Goal: Task Accomplishment & Management: Complete application form

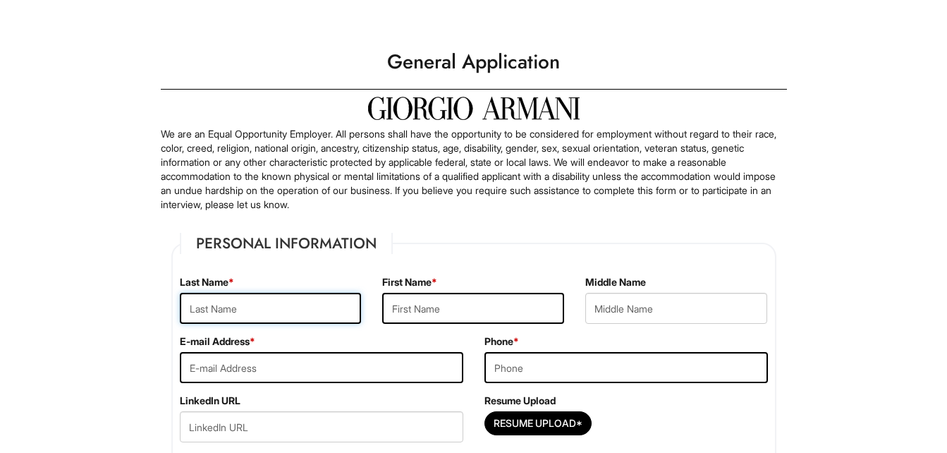
click at [313, 312] on input "text" at bounding box center [271, 308] width 182 height 31
click at [492, 308] on input "text" at bounding box center [473, 308] width 182 height 31
click at [293, 305] on input "Brenda" at bounding box center [271, 308] width 182 height 31
type input "B"
type input "Taylor"
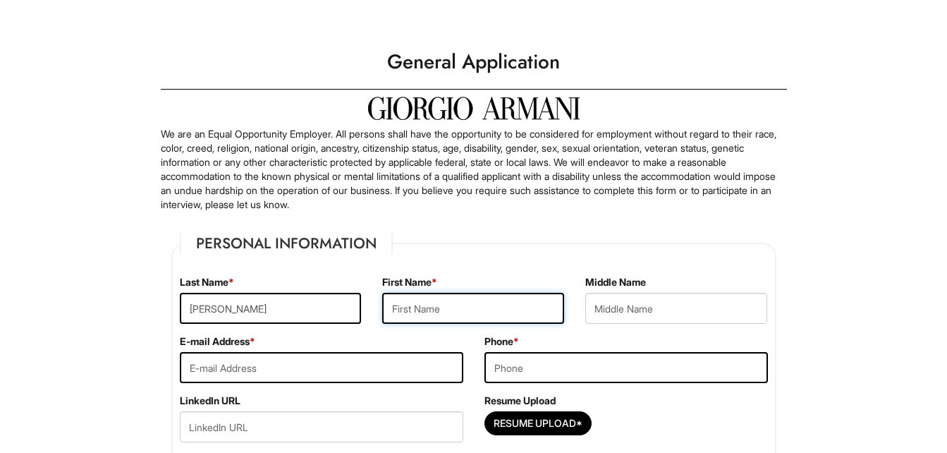
click at [471, 323] on input "text" at bounding box center [473, 308] width 182 height 31
type input "Brenda"
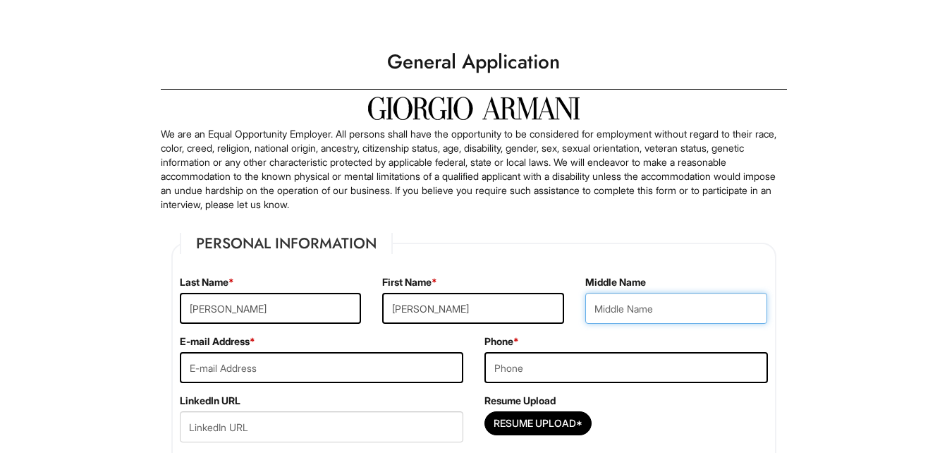
click at [679, 313] on input "text" at bounding box center [676, 308] width 182 height 31
type input "M"
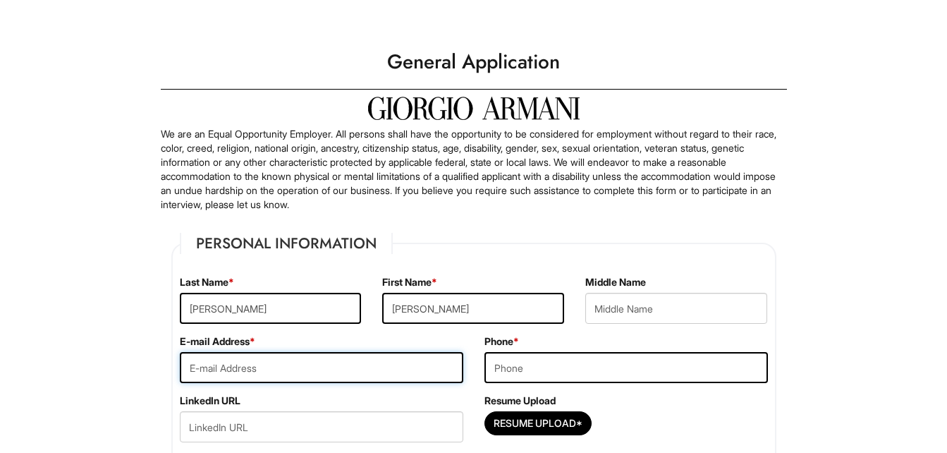
click at [324, 379] on input "email" at bounding box center [321, 367] width 283 height 31
type input "brenda.taylor510@gmail.com"
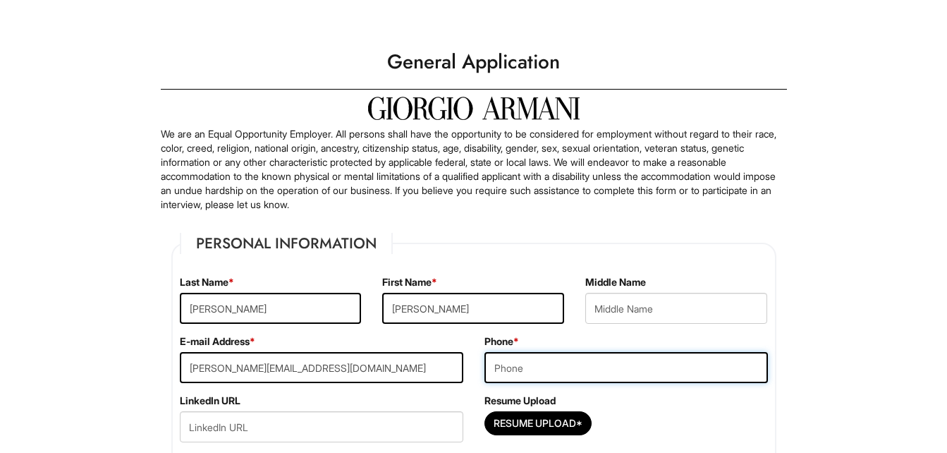
click at [610, 372] on input "tel" at bounding box center [625, 367] width 283 height 31
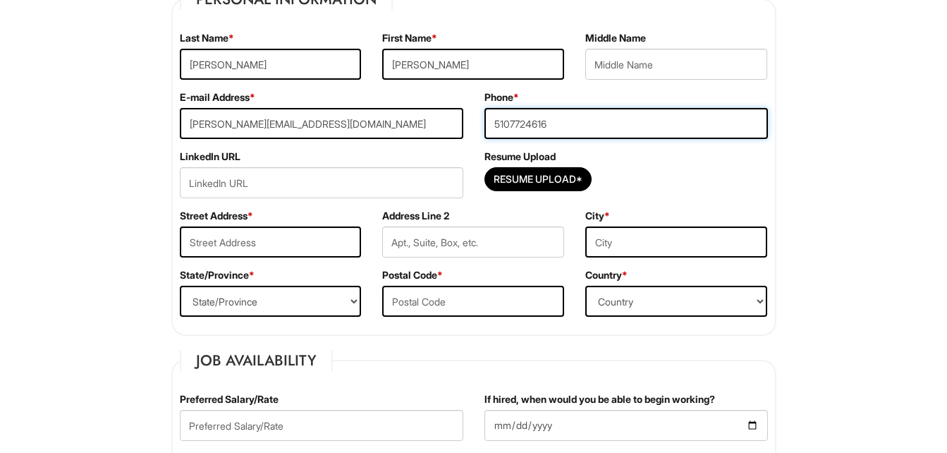
scroll to position [246, 0]
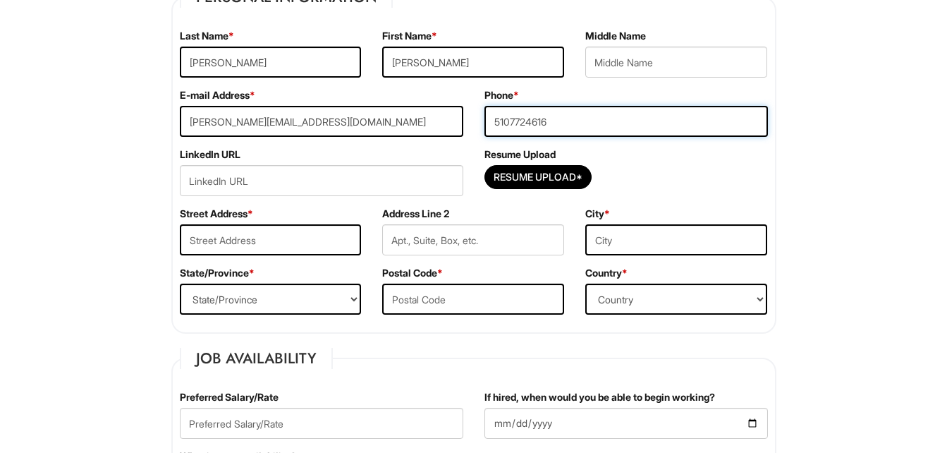
type input "5107724616"
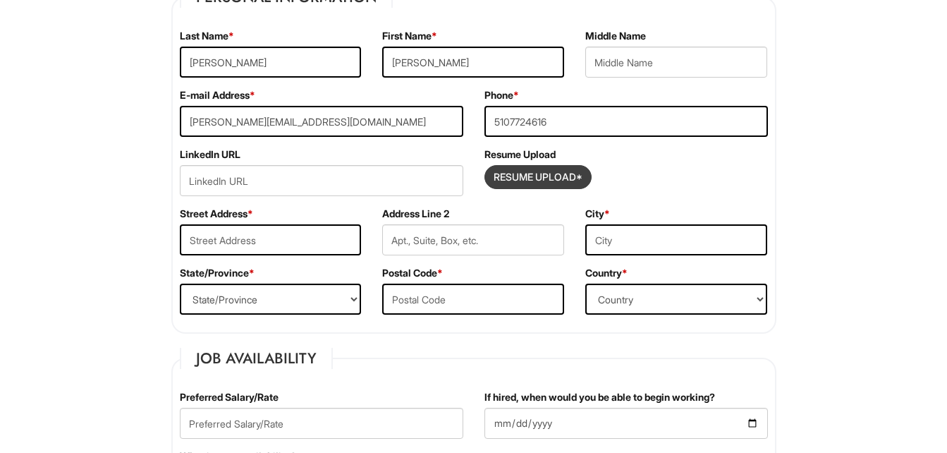
click at [565, 185] on input "Resume Upload*" at bounding box center [538, 177] width 106 height 23
click at [556, 176] on input "Resume Upload*" at bounding box center [538, 177] width 106 height 23
type input "C:\fakepath\Brenda M. Taylor Resume.docx"
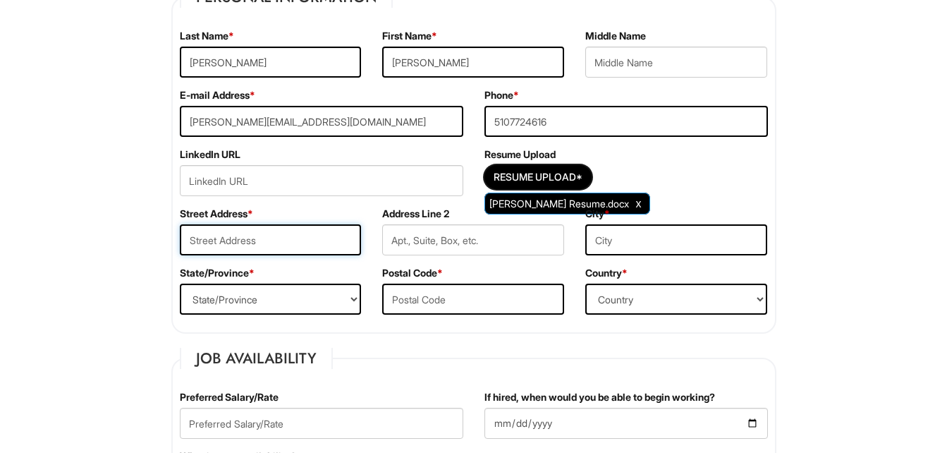
click at [309, 239] on input "text" at bounding box center [271, 239] width 182 height 31
type input "2030 Sacramento Street"
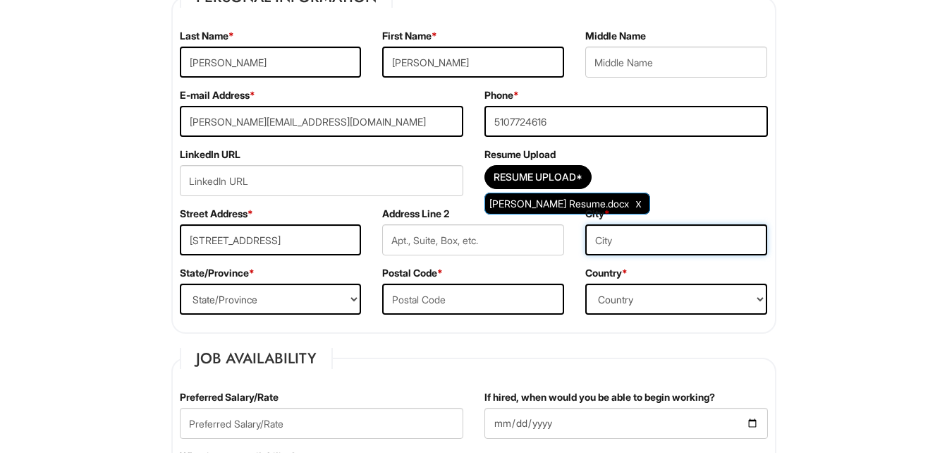
click at [669, 244] on input "text" at bounding box center [676, 239] width 182 height 31
type input "Berkeley"
click at [305, 303] on select "State/Province ALABAMA ALASKA ARIZONA ARKANSAS CALIFORNIA COLORADO CONNECTICUT …" at bounding box center [271, 298] width 182 height 31
select select "CA"
click at [180, 283] on select "State/Province ALABAMA ALASKA ARIZONA ARKANSAS CALIFORNIA COLORADO CONNECTICUT …" at bounding box center [271, 298] width 182 height 31
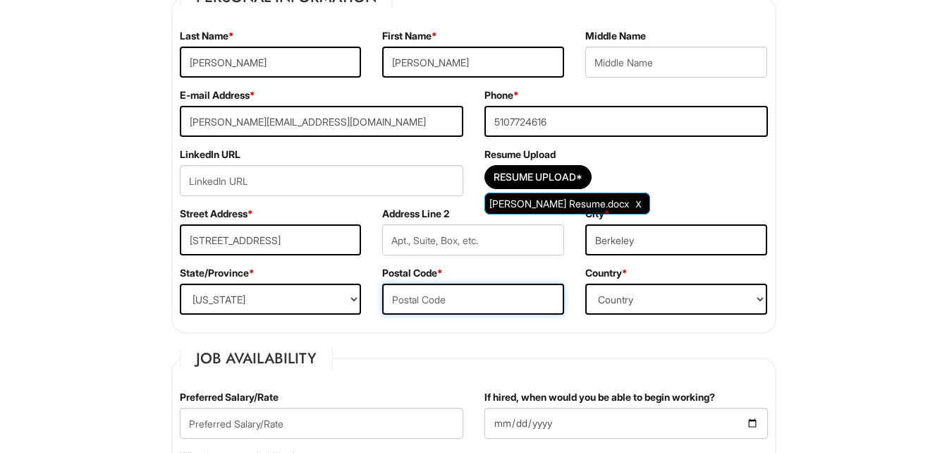
click at [505, 303] on input "text" at bounding box center [473, 298] width 182 height 31
type input "94702"
click at [687, 302] on select "Country Afghanistan Albania Algeria American Samoa Andorra Angola Anguilla Anta…" at bounding box center [676, 298] width 182 height 31
select select "United States of America"
click at [585, 283] on select "Country Afghanistan Albania Algeria American Samoa Andorra Angola Anguilla Anta…" at bounding box center [676, 298] width 182 height 31
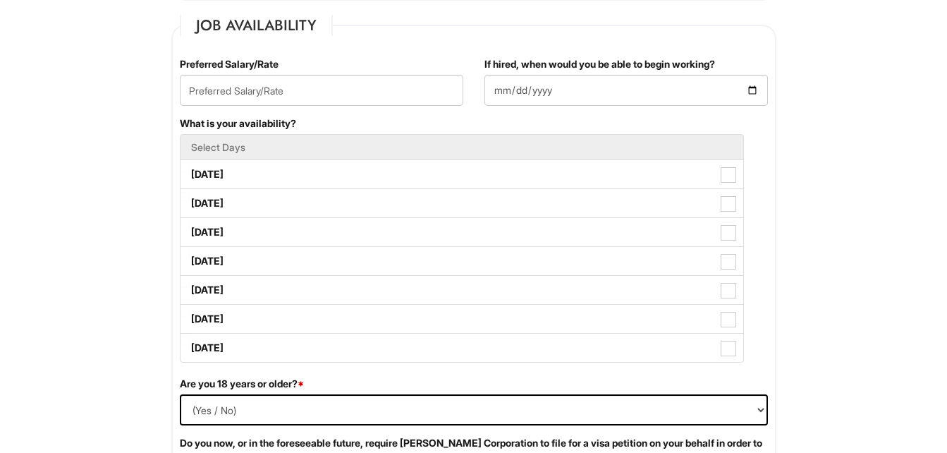
scroll to position [580, 0]
click at [336, 94] on input "text" at bounding box center [321, 89] width 283 height 31
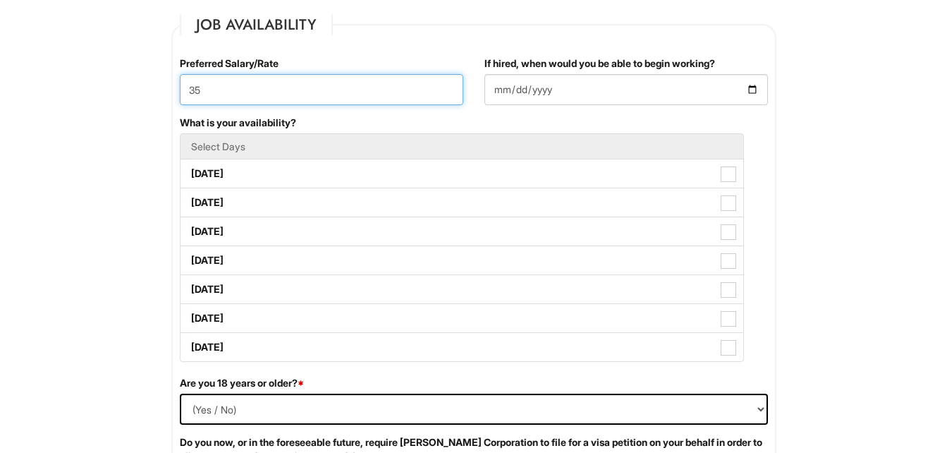
type input "35"
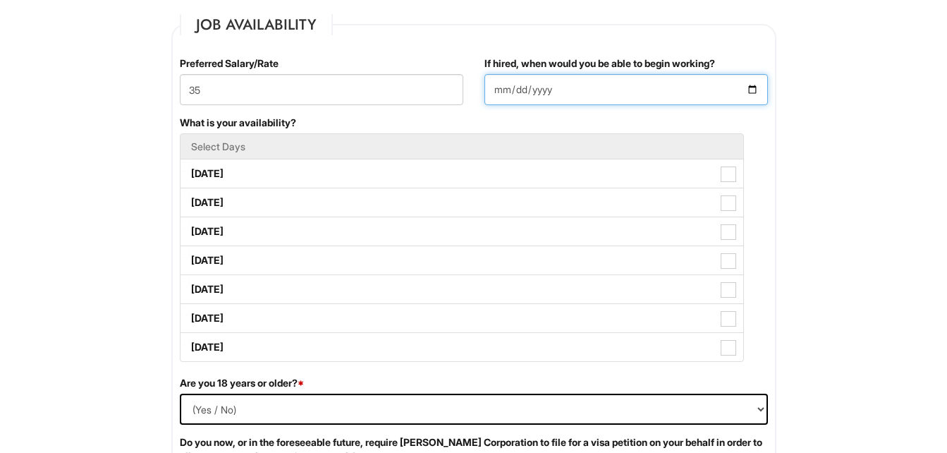
click at [600, 90] on input "If hired, when would you be able to begin working?" at bounding box center [625, 89] width 283 height 31
click at [752, 94] on input "If hired, when would you be able to begin working?" at bounding box center [625, 89] width 283 height 31
type input "2025-09-08"
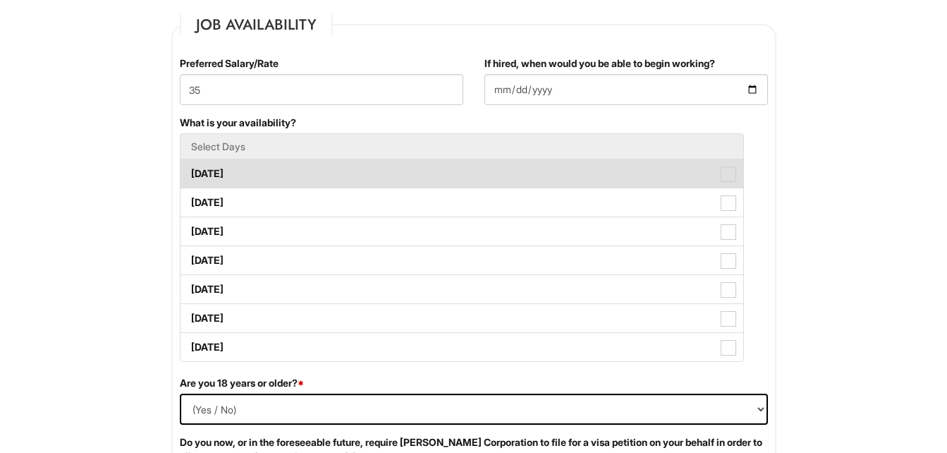
click at [728, 180] on span at bounding box center [729, 174] width 16 height 16
click at [190, 171] on Available_Monday "Monday" at bounding box center [185, 166] width 9 height 9
checkbox Available_Monday "true"
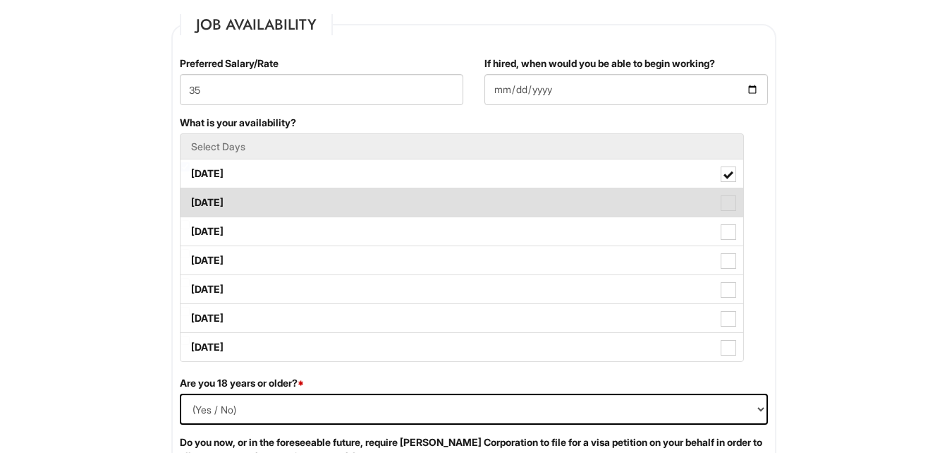
click at [725, 209] on span at bounding box center [729, 203] width 16 height 16
click at [190, 200] on Available_Tuesday "Tuesday" at bounding box center [185, 195] width 9 height 9
checkbox Available_Tuesday "true"
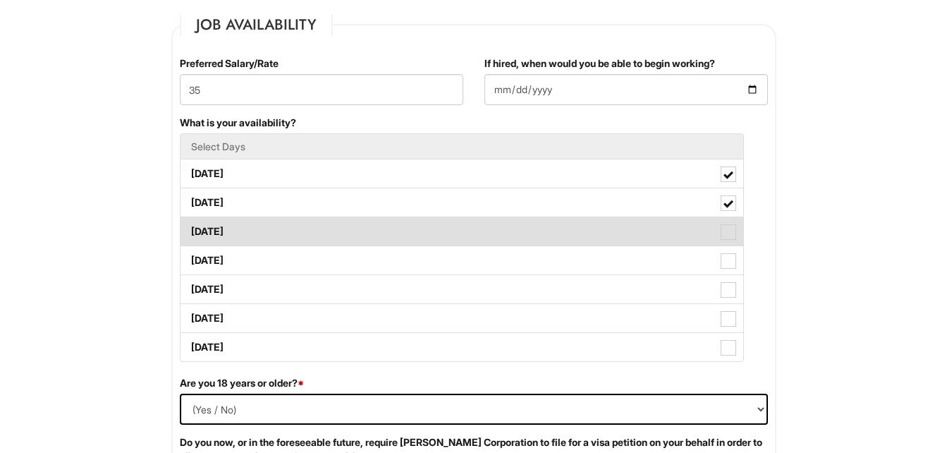
click at [725, 239] on span at bounding box center [729, 232] width 16 height 16
click at [190, 229] on Available_Wednesday "Wednesday" at bounding box center [185, 224] width 9 height 9
checkbox Available_Wednesday "true"
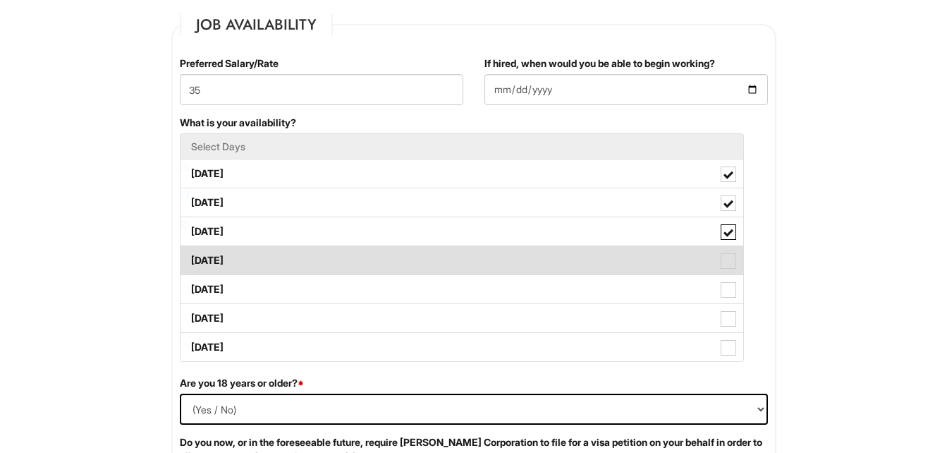
click at [726, 263] on span at bounding box center [729, 261] width 16 height 16
click at [190, 258] on Available_Thursday "Thursday" at bounding box center [185, 253] width 9 height 9
checkbox Available_Thursday "true"
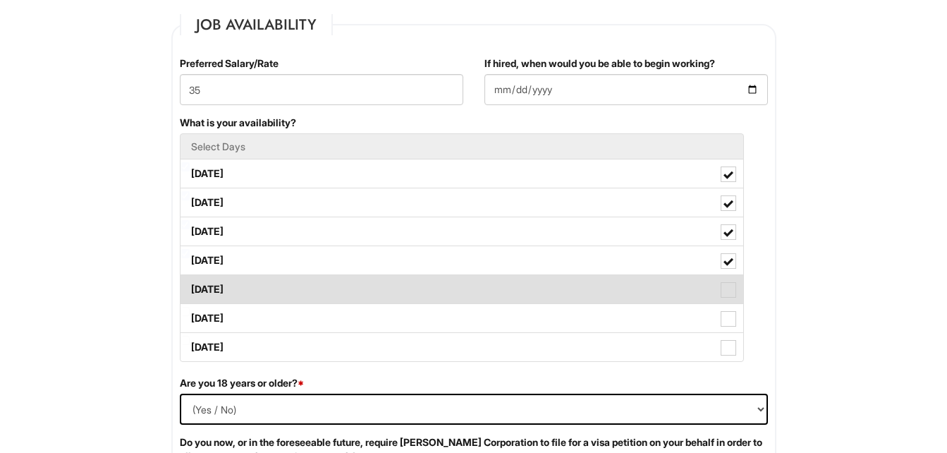
click at [726, 290] on span at bounding box center [729, 290] width 16 height 16
click at [190, 287] on Available_Friday "Friday" at bounding box center [185, 282] width 9 height 9
checkbox Available_Friday "true"
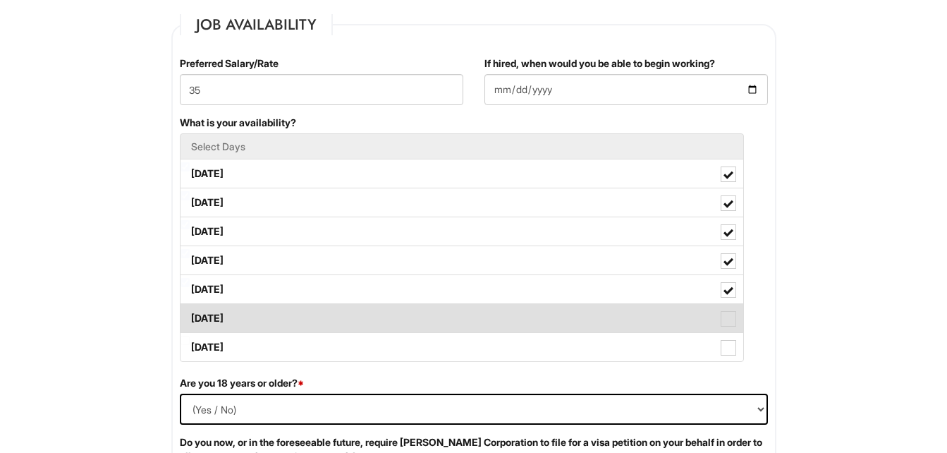
click at [729, 324] on span at bounding box center [729, 319] width 16 height 16
click at [190, 316] on Available_Saturday "Saturday" at bounding box center [185, 311] width 9 height 9
checkbox Available_Saturday "true"
click at [728, 350] on span at bounding box center [729, 348] width 16 height 16
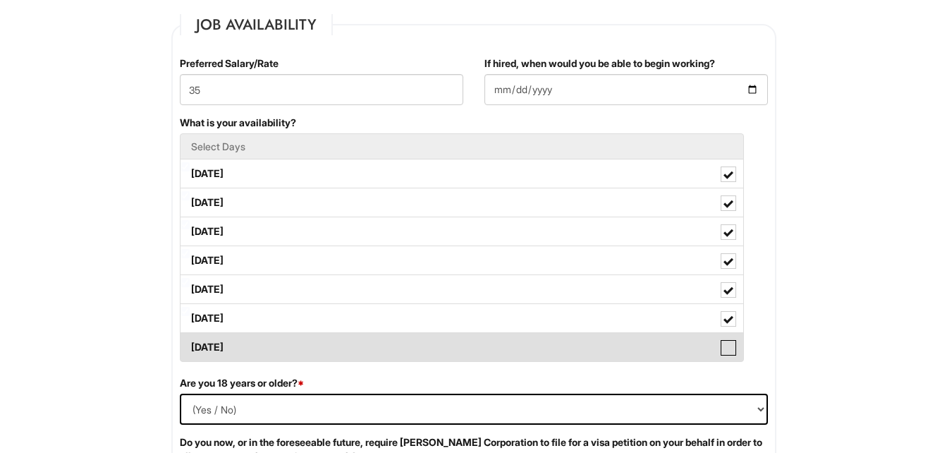
click at [190, 345] on Available_Sunday "Sunday" at bounding box center [185, 340] width 9 height 9
checkbox Available_Sunday "true"
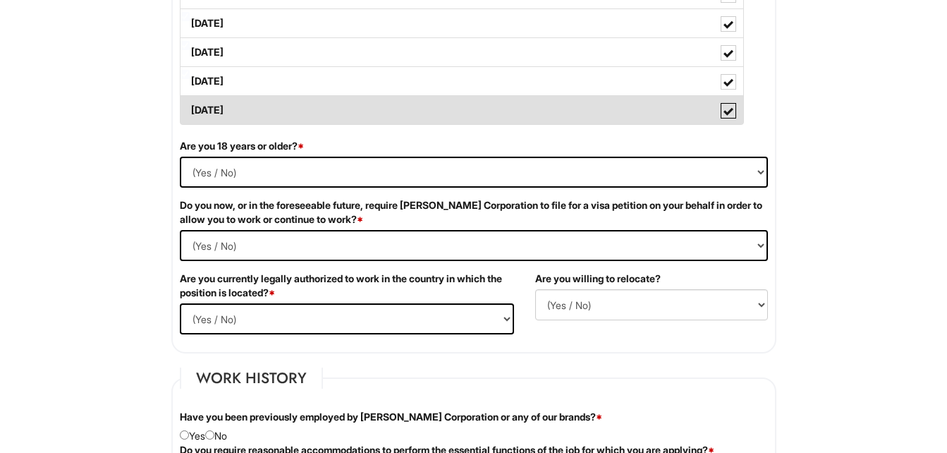
scroll to position [823, 0]
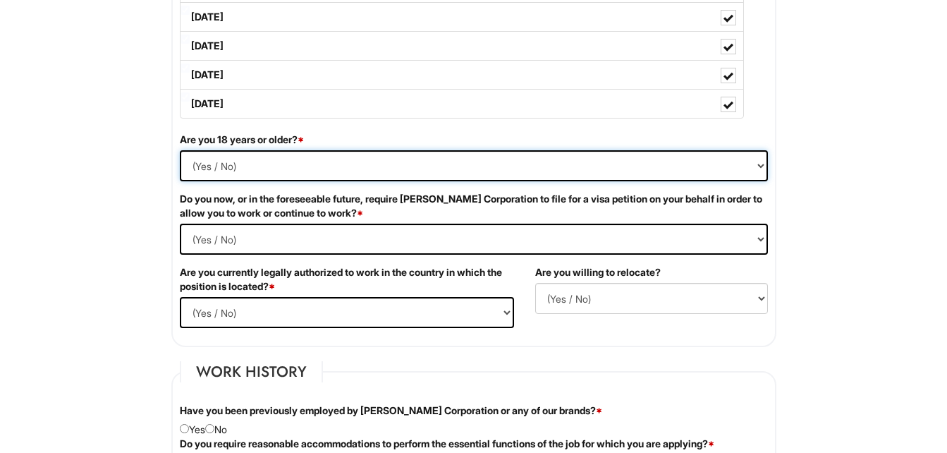
click at [753, 171] on select "(Yes / No) Yes No" at bounding box center [474, 165] width 588 height 31
select select "Yes"
click at [180, 150] on select "(Yes / No) Yes No" at bounding box center [474, 165] width 588 height 31
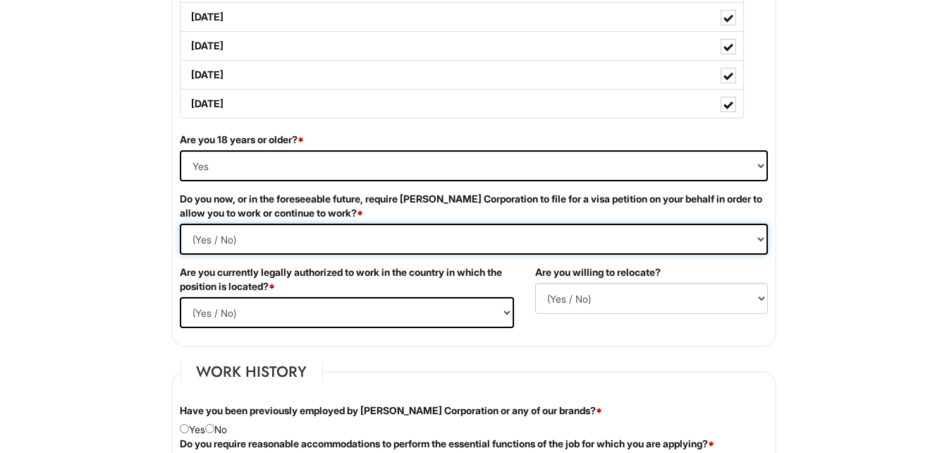
click at [756, 240] on Required "(Yes / No) Yes No" at bounding box center [474, 239] width 588 height 31
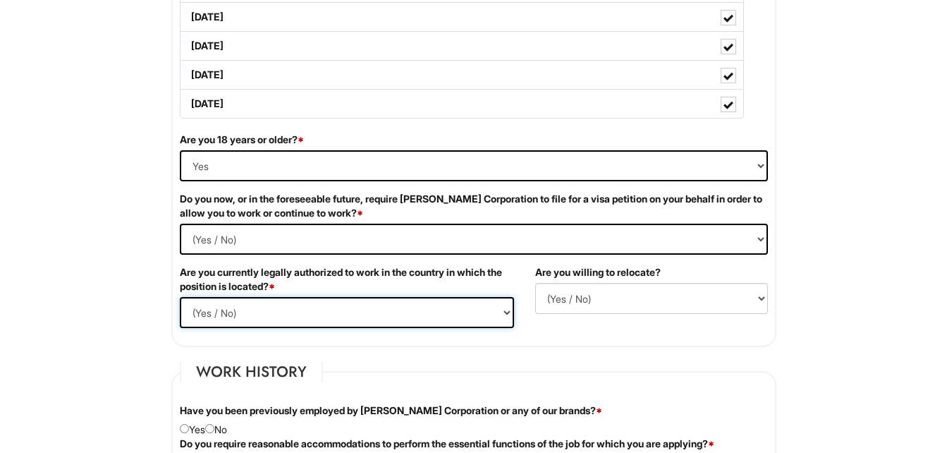
click at [258, 314] on select "(Yes / No) Yes No" at bounding box center [347, 312] width 334 height 31
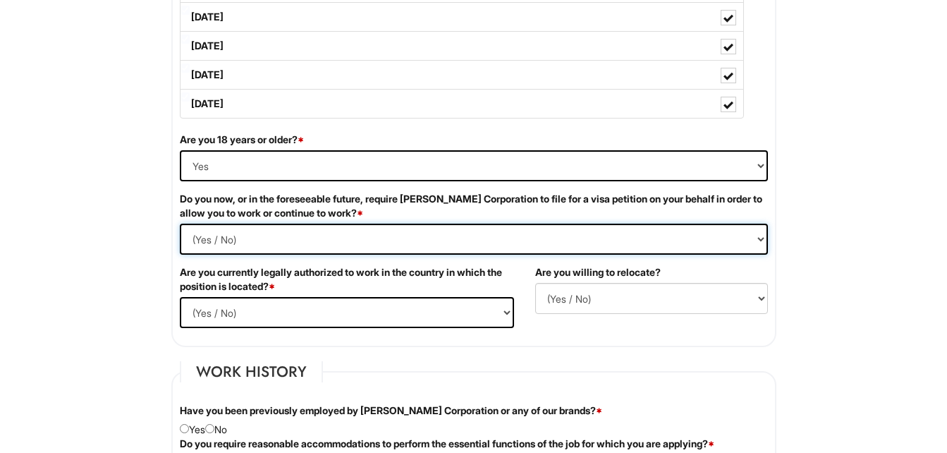
click at [410, 240] on Required "(Yes / No) Yes No" at bounding box center [474, 239] width 588 height 31
select Required "No"
click at [180, 224] on Required "(Yes / No) Yes No" at bounding box center [474, 239] width 588 height 31
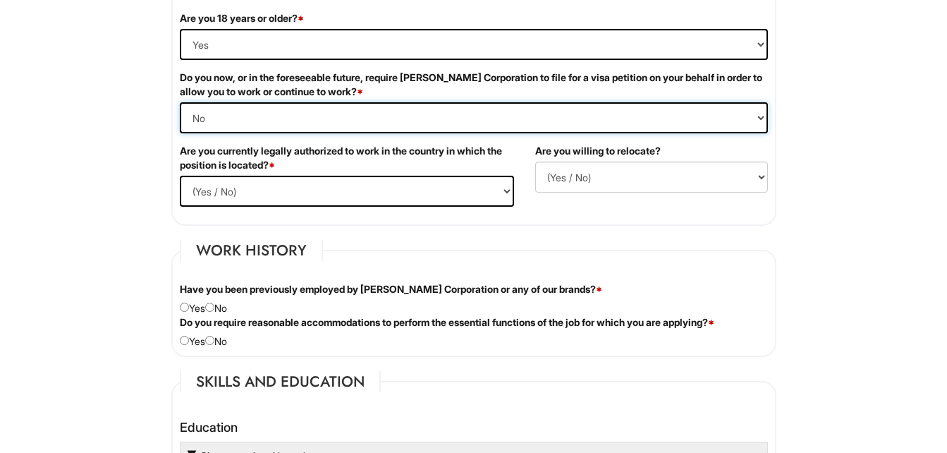
scroll to position [947, 0]
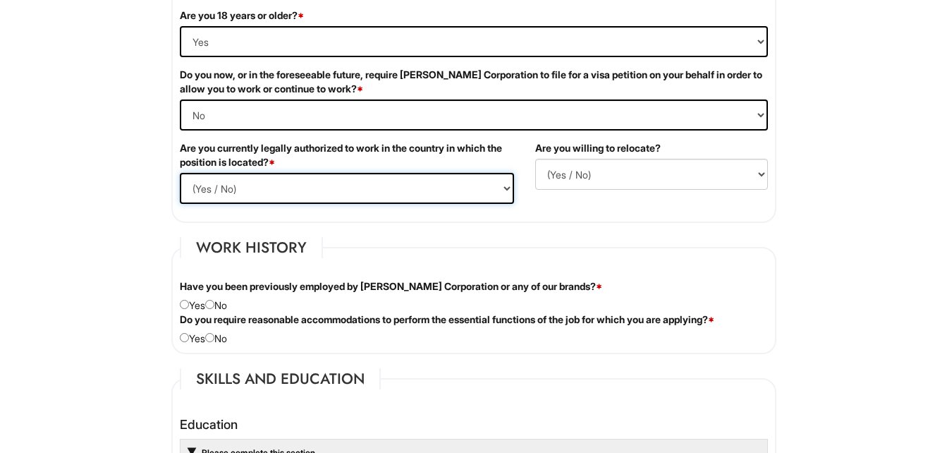
click at [501, 190] on select "(Yes / No) Yes No" at bounding box center [347, 188] width 334 height 31
click at [180, 173] on select "(Yes / No) Yes No" at bounding box center [347, 188] width 334 height 31
click at [501, 185] on select "(Yes / No) Yes No" at bounding box center [347, 188] width 334 height 31
select select "Yes"
click at [180, 173] on select "(Yes / No) Yes No" at bounding box center [347, 188] width 334 height 31
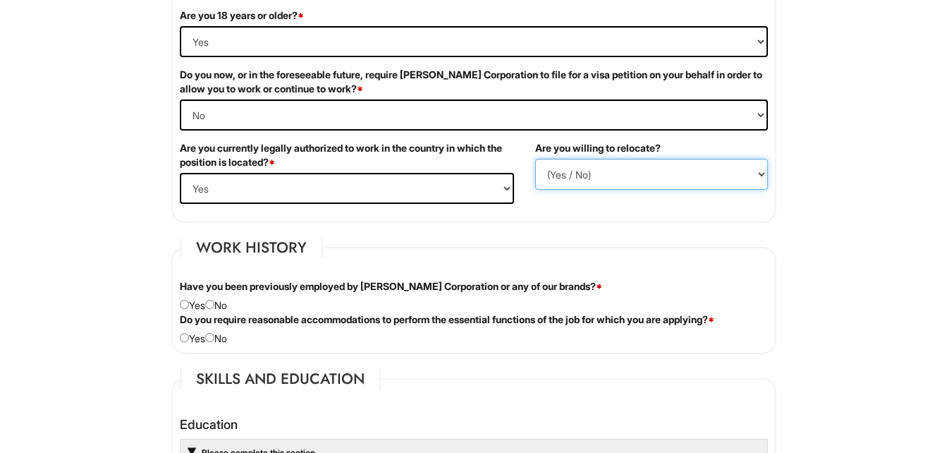
click at [723, 181] on select "(Yes / No) No Yes" at bounding box center [651, 174] width 233 height 31
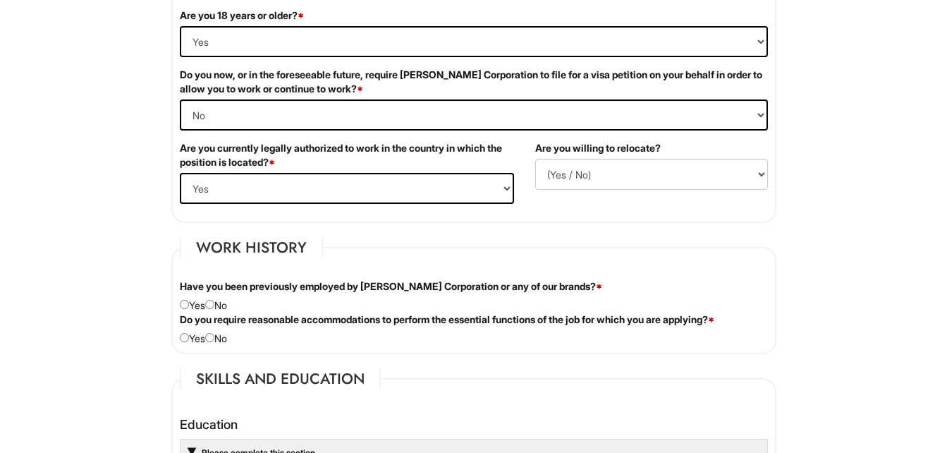
click at [602, 248] on fieldset "Work History Have you been previously employed by Giorgio Armani Corporation or…" at bounding box center [473, 295] width 605 height 117
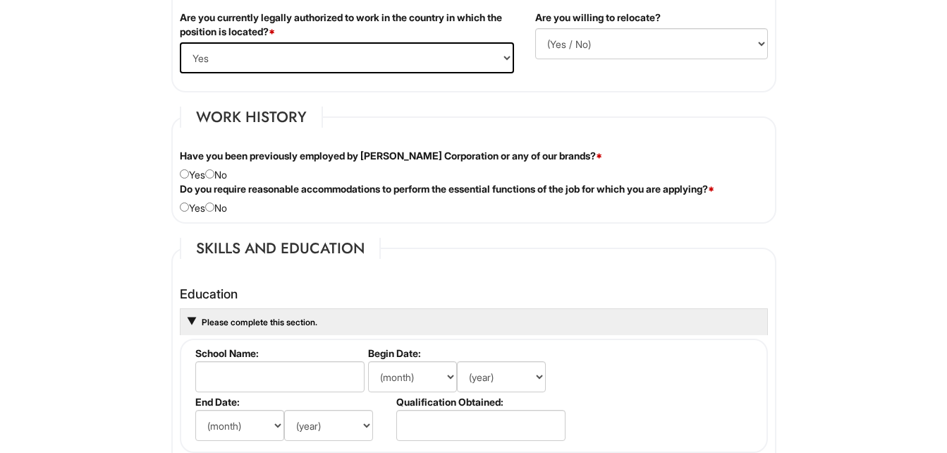
scroll to position [1081, 0]
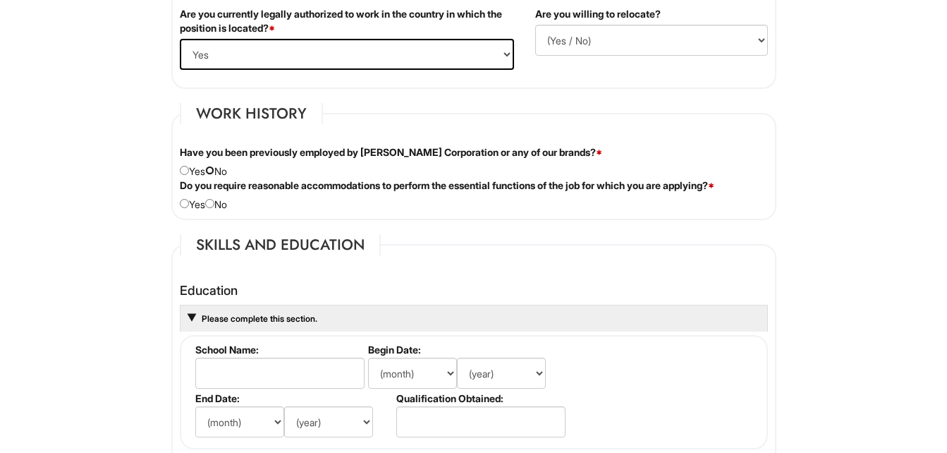
click at [214, 172] on input "radio" at bounding box center [209, 170] width 9 height 9
radio input "true"
click at [214, 206] on input "radio" at bounding box center [209, 203] width 9 height 9
radio input "true"
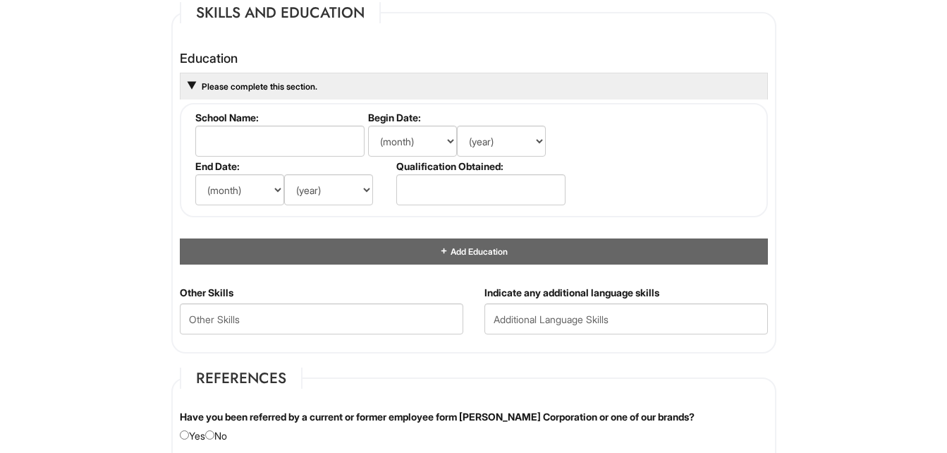
scroll to position [1315, 0]
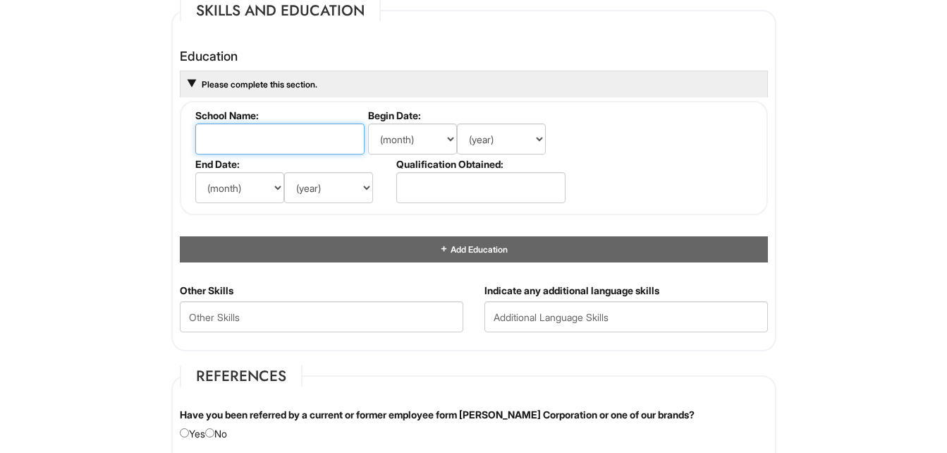
click at [332, 138] on input "text" at bounding box center [279, 138] width 169 height 31
type input "San Diego City College"
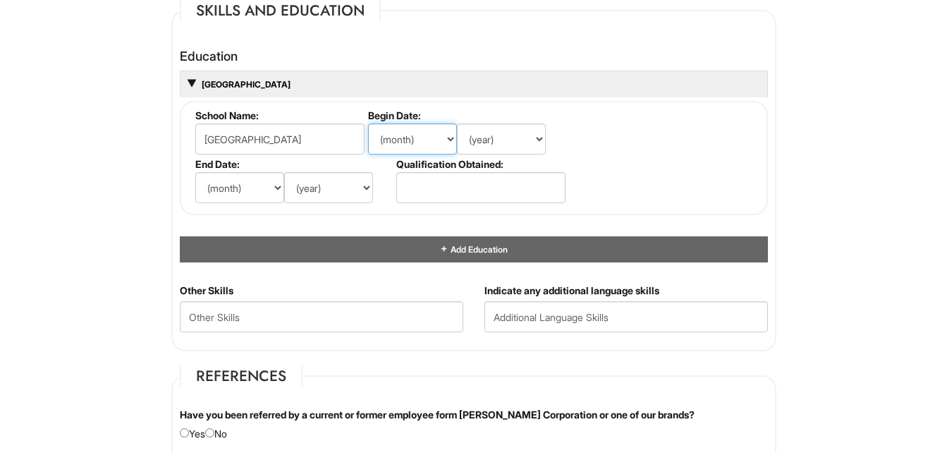
click at [439, 145] on select "(month) Jan Feb Mar Apr May Jun Jul Aug Sep Oct Nov Dec" at bounding box center [412, 138] width 89 height 31
click at [539, 147] on select "(year) 2029 2028 2027 2026 2025 2024 2023 2022 2021 2020 2019 2018 2017 2016 20…" at bounding box center [501, 138] width 89 height 31
select select "1998"
click at [457, 123] on select "(year) 2029 2028 2027 2026 2025 2024 2023 2022 2021 2020 2019 2018 2017 2016 20…" at bounding box center [501, 138] width 89 height 31
click at [438, 138] on select "(month) Jan Feb Mar Apr May Jun Jul Aug Sep Oct Nov Dec" at bounding box center [412, 138] width 89 height 31
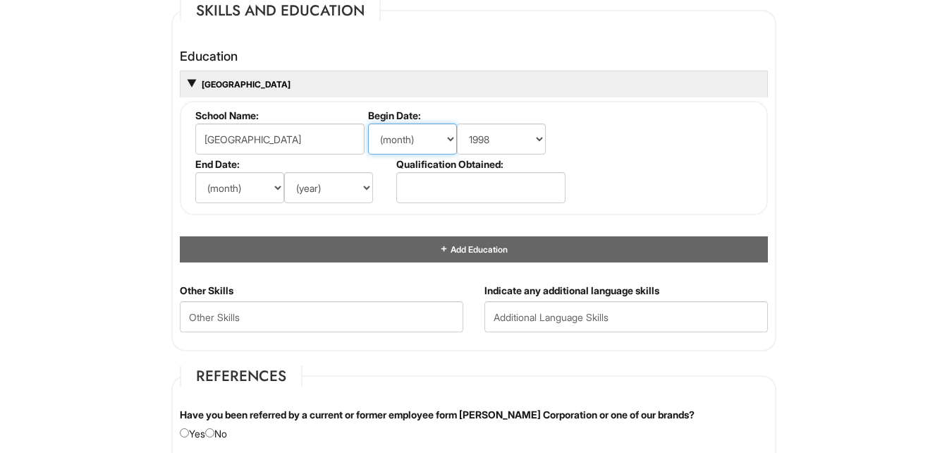
select select "6"
click at [368, 123] on select "(month) Jan Feb Mar Apr May Jun Jul Aug Sep Oct Nov Dec" at bounding box center [412, 138] width 89 height 31
click at [262, 194] on select "(month) Jan Feb Mar Apr May Jun Jul Aug Sep Oct Nov Dec" at bounding box center [239, 187] width 89 height 31
click at [370, 191] on select "(year) 2029 2028 2027 2026 2025 2024 2023 2022 2021 2020 2019 2018 2017 2016 20…" at bounding box center [328, 187] width 89 height 31
click at [532, 147] on select "(year) 2029 2028 2027 2026 2025 2024 2023 2022 2021 2020 2019 2018 2017 2016 20…" at bounding box center [501, 138] width 89 height 31
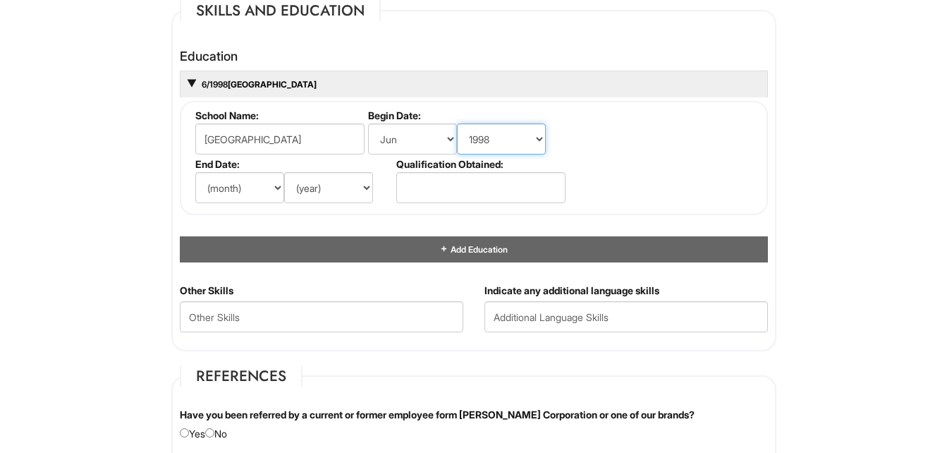
select select "1999"
click at [457, 123] on select "(year) 2029 2028 2027 2026 2025 2024 2023 2022 2021 2020 2019 2018 2017 2016 20…" at bounding box center [501, 138] width 89 height 31
click at [256, 190] on select "(month) Jan Feb Mar Apr May Jun Jul Aug Sep Oct Nov Dec" at bounding box center [239, 187] width 89 height 31
select select "5"
click at [195, 172] on select "(month) Jan Feb Mar Apr May Jun Jul Aug Sep Oct Nov Dec" at bounding box center [239, 187] width 89 height 31
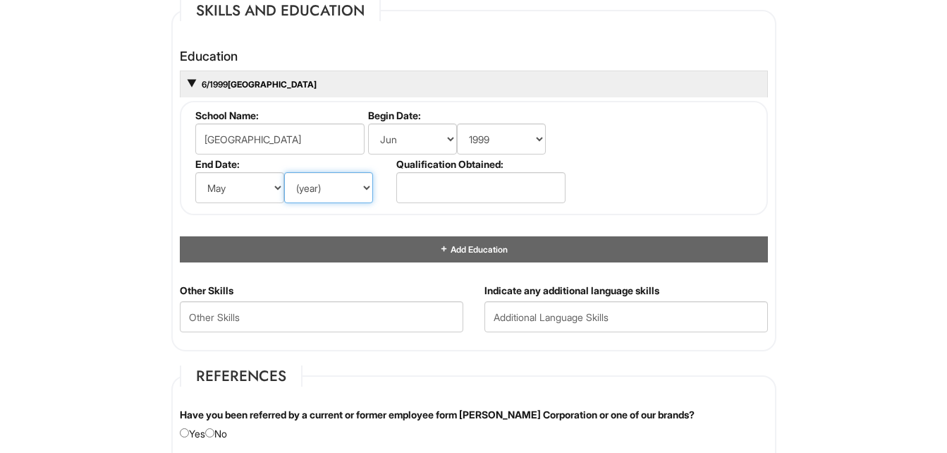
click at [349, 193] on select "(year) 2029 2028 2027 2026 2025 2024 2023 2022 2021 2020 2019 2018 2017 2016 20…" at bounding box center [328, 187] width 89 height 31
select select "2003"
click at [284, 172] on select "(year) 2029 2028 2027 2026 2025 2024 2023 2022 2021 2020 2019 2018 2017 2016 20…" at bounding box center [328, 187] width 89 height 31
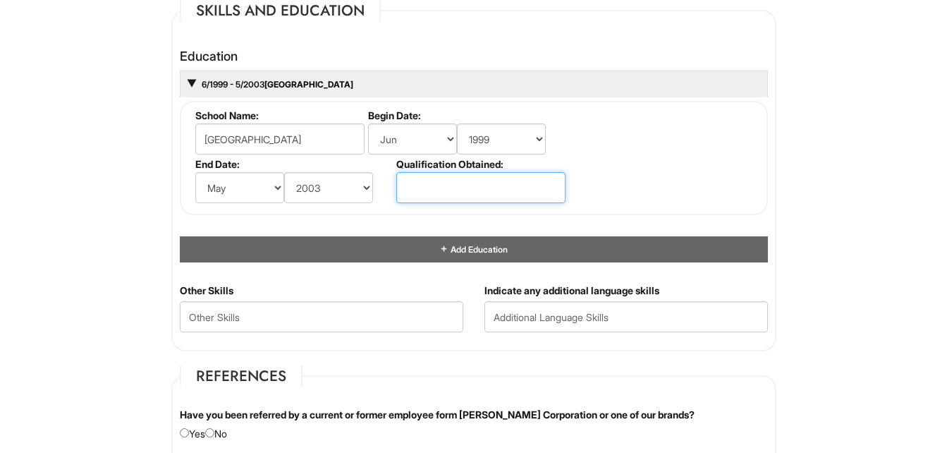
click at [510, 184] on input "text" at bounding box center [480, 187] width 169 height 31
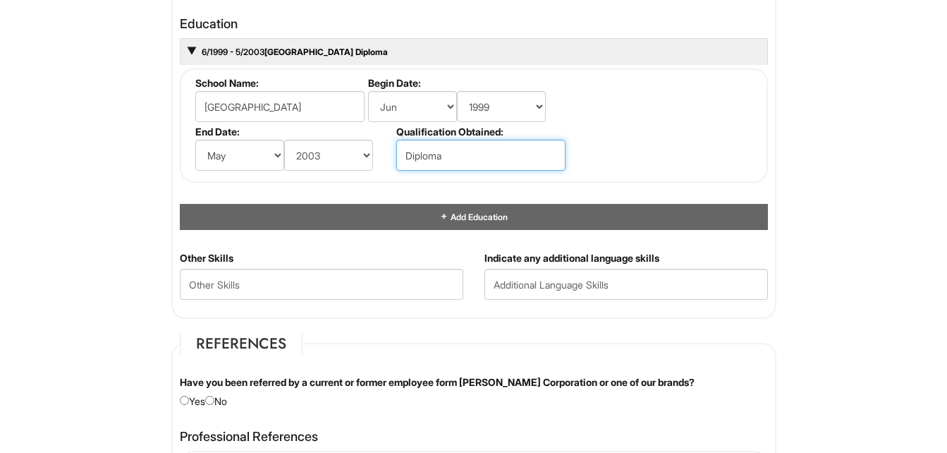
scroll to position [1391, 0]
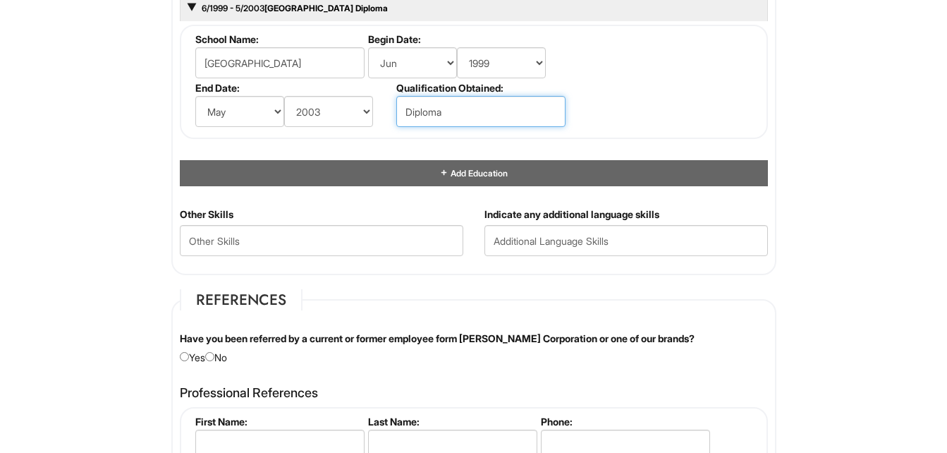
type input "Diploma"
click at [638, 285] on div "Personal Information Last Name * Taylor First Name * Brenda Middle Name E-mail …" at bounding box center [474, 25] width 626 height 2396
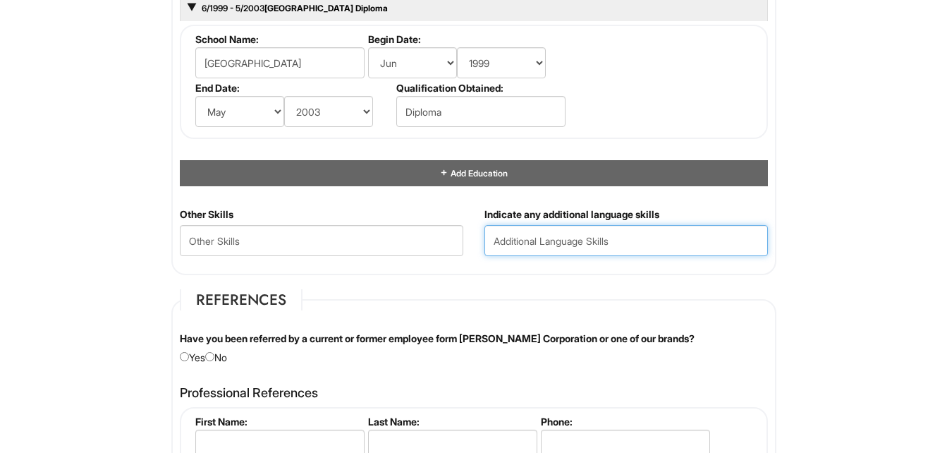
click at [657, 240] on input "text" at bounding box center [625, 240] width 283 height 31
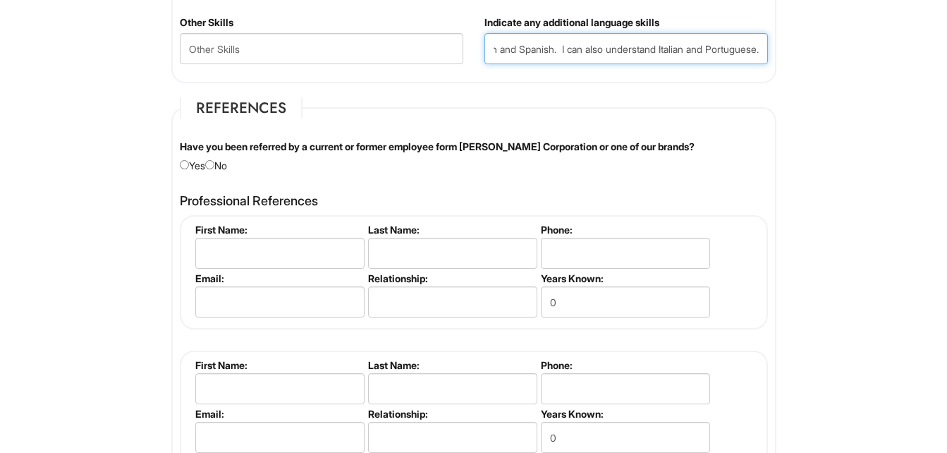
scroll to position [1584, 0]
type input "Speak and understand both English and Spanish. I can also understand Italian an…"
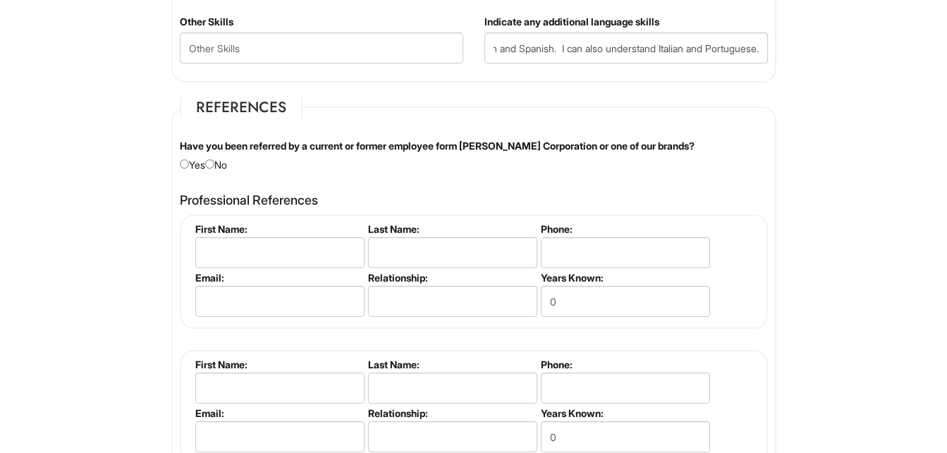
click at [220, 169] on div "Have you been referred by a current or former employee form Giorgio Armani Corp…" at bounding box center [473, 155] width 609 height 33
click at [214, 166] on input "radio" at bounding box center [209, 163] width 9 height 9
radio input "true"
click at [327, 248] on input "text" at bounding box center [279, 252] width 169 height 31
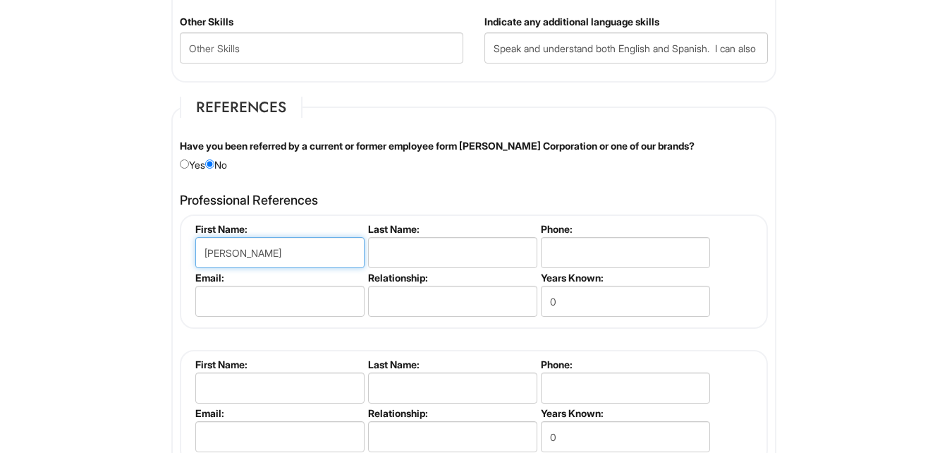
type input "Brenda"
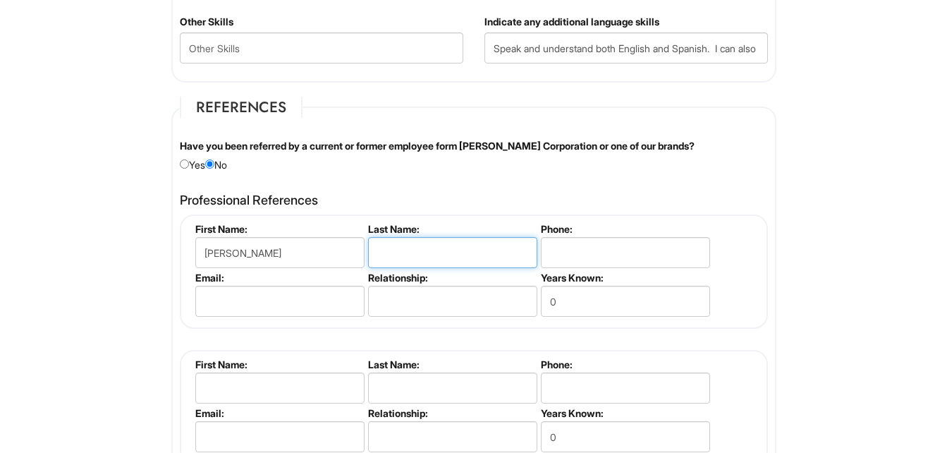
click at [460, 250] on input "text" at bounding box center [452, 252] width 169 height 31
type input "Taylor"
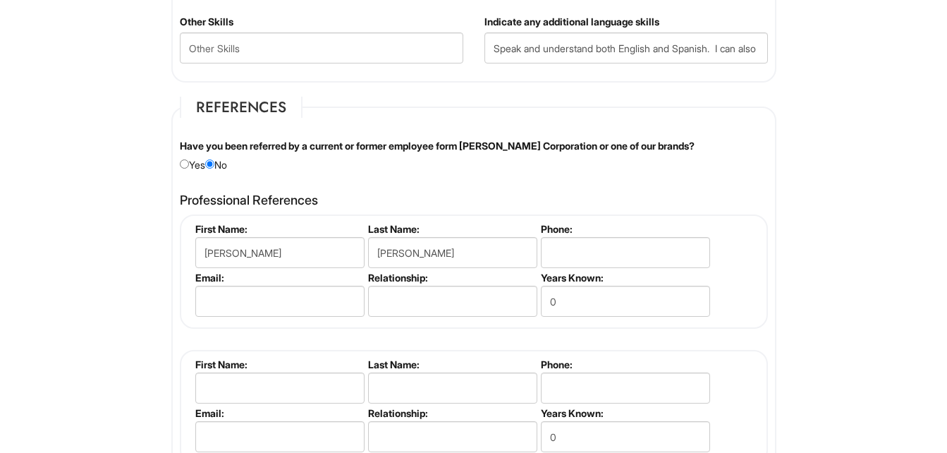
click at [609, 230] on label "Phone:" at bounding box center [624, 229] width 167 height 12
click at [628, 268] on input "tel" at bounding box center [625, 252] width 169 height 31
type input "5107724616"
click at [286, 302] on input "email" at bounding box center [279, 301] width 169 height 31
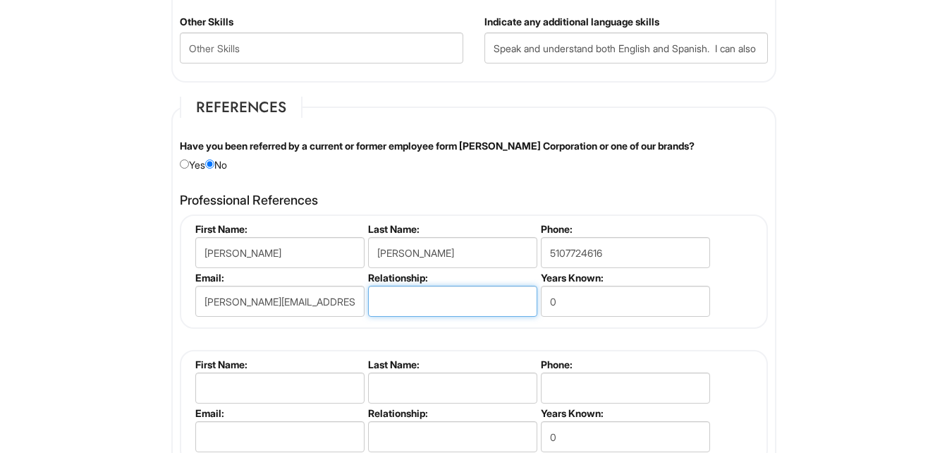
click at [468, 298] on input "text" at bounding box center [452, 301] width 169 height 31
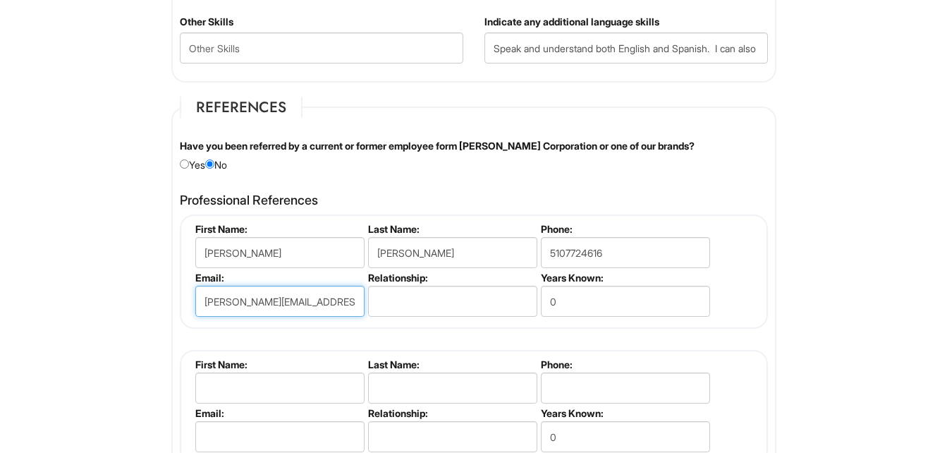
click at [352, 303] on input "brenda.taylor510@gmail.com" at bounding box center [279, 301] width 169 height 31
type input "b"
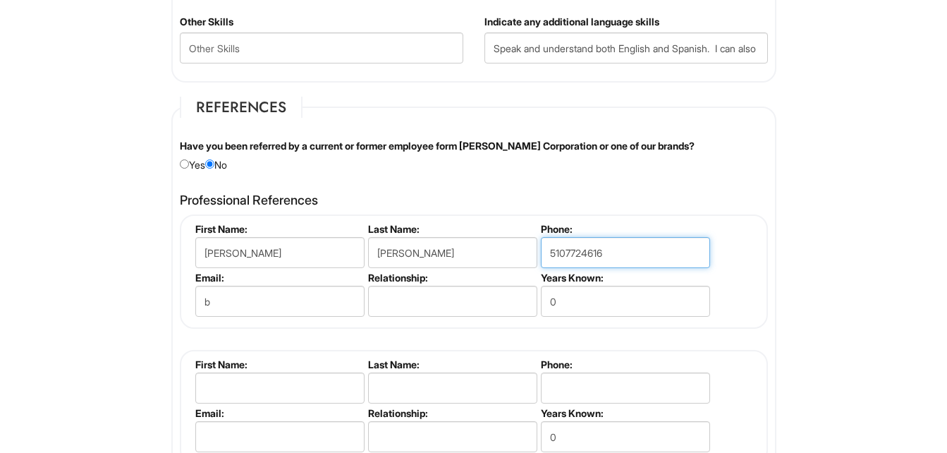
click at [667, 257] on input "5107724616" at bounding box center [625, 252] width 169 height 31
type input "5"
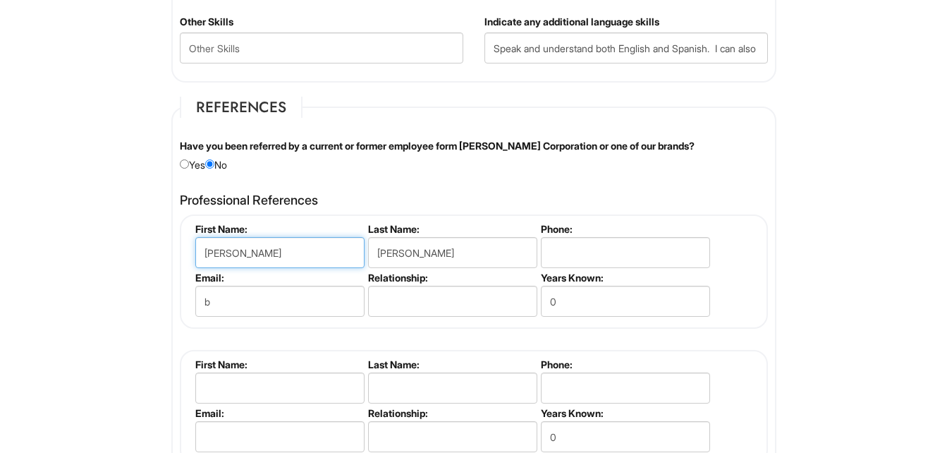
click at [293, 248] on input "Brenda" at bounding box center [279, 252] width 169 height 31
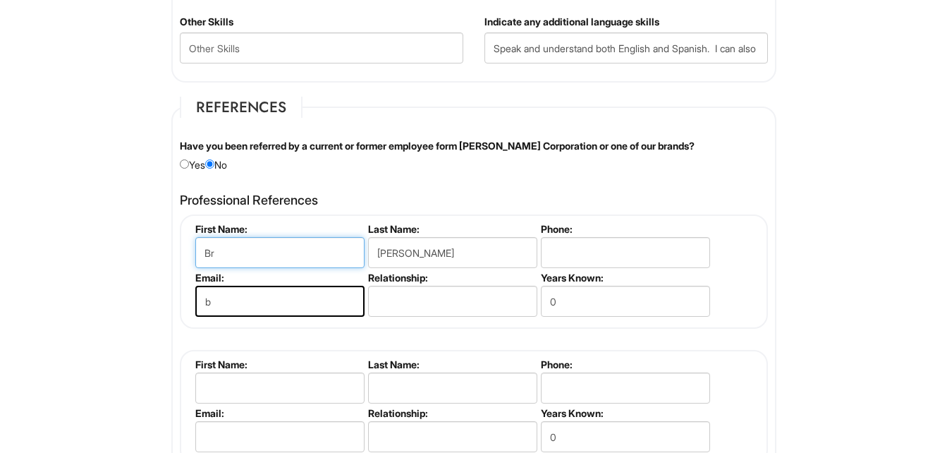
type input "B"
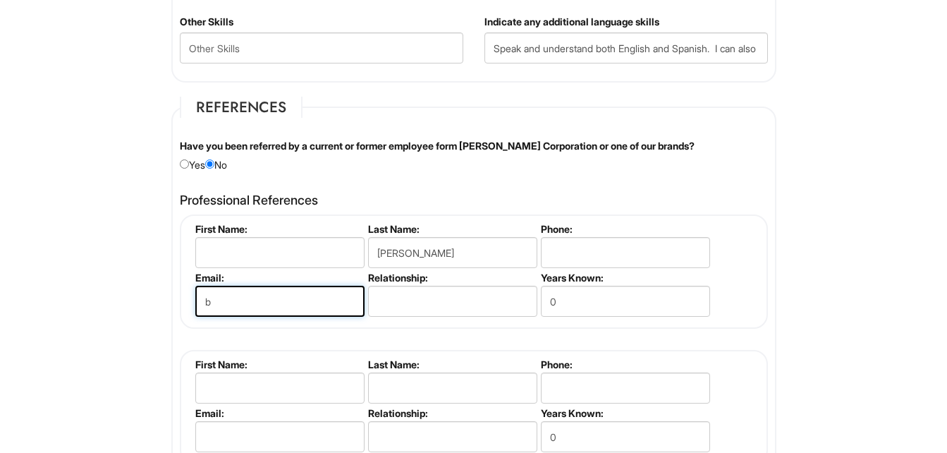
click at [304, 305] on input "b" at bounding box center [279, 301] width 169 height 31
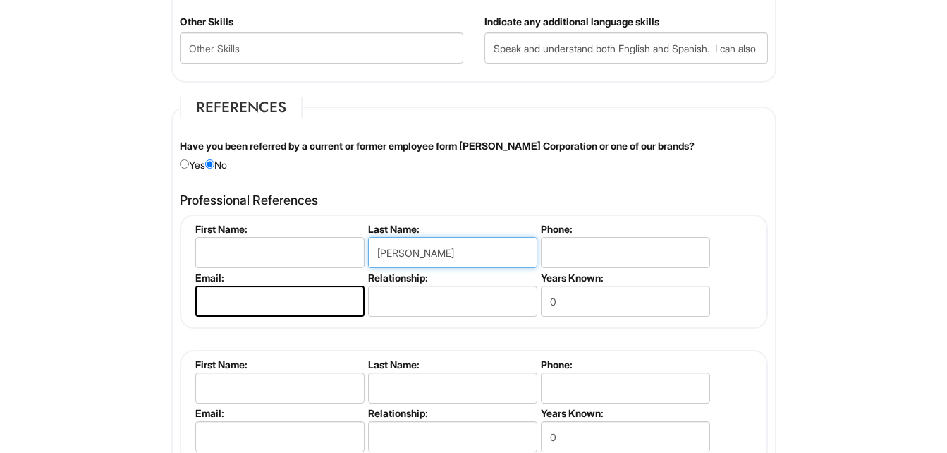
click at [471, 255] on input "Taylor" at bounding box center [452, 252] width 169 height 31
type input "T"
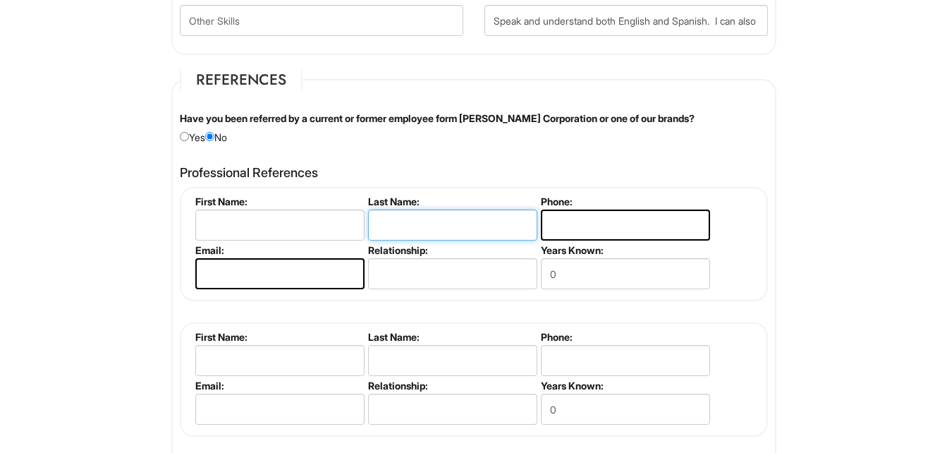
scroll to position [1609, 0]
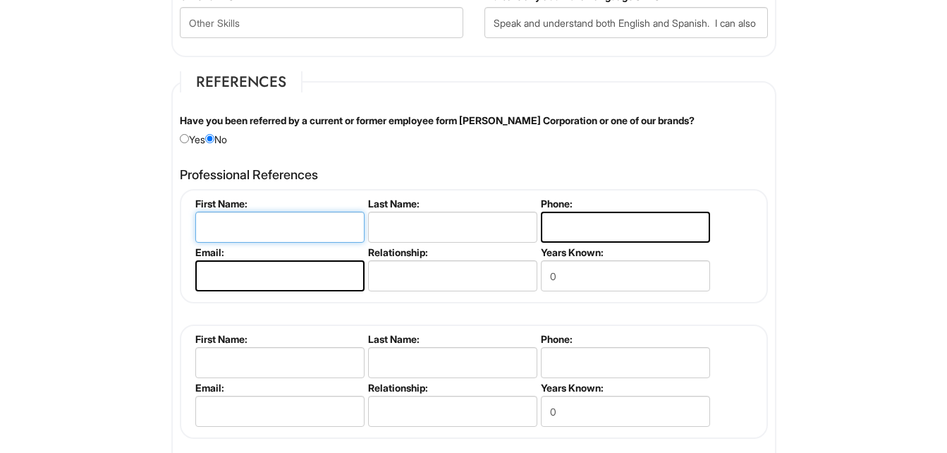
click at [291, 223] on input "text" at bounding box center [279, 227] width 169 height 31
type input "Lani"
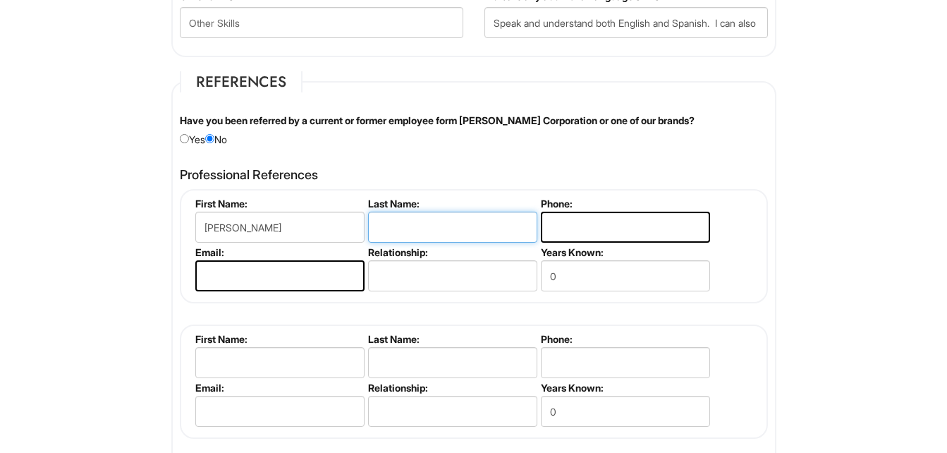
click at [448, 231] on input "text" at bounding box center [452, 227] width 169 height 31
type input "Hammam"
click at [618, 221] on input "tel" at bounding box center [625, 227] width 169 height 31
type input "5"
type input "3"
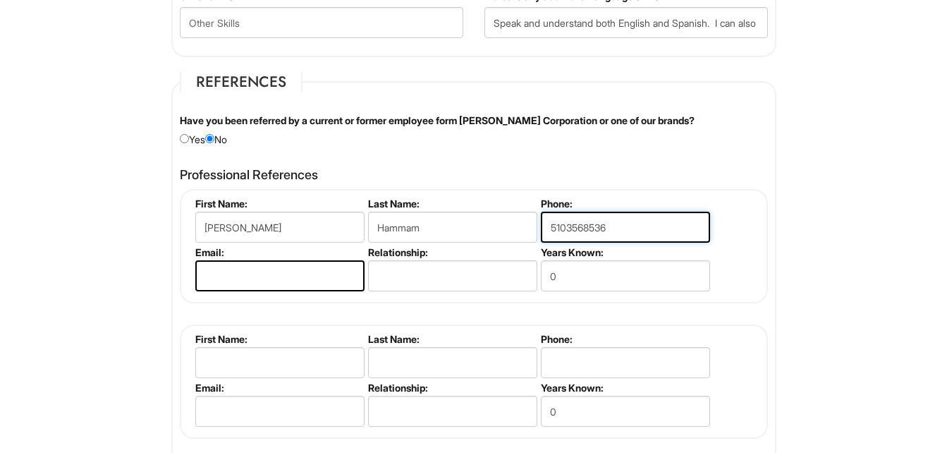
type input "5103568536"
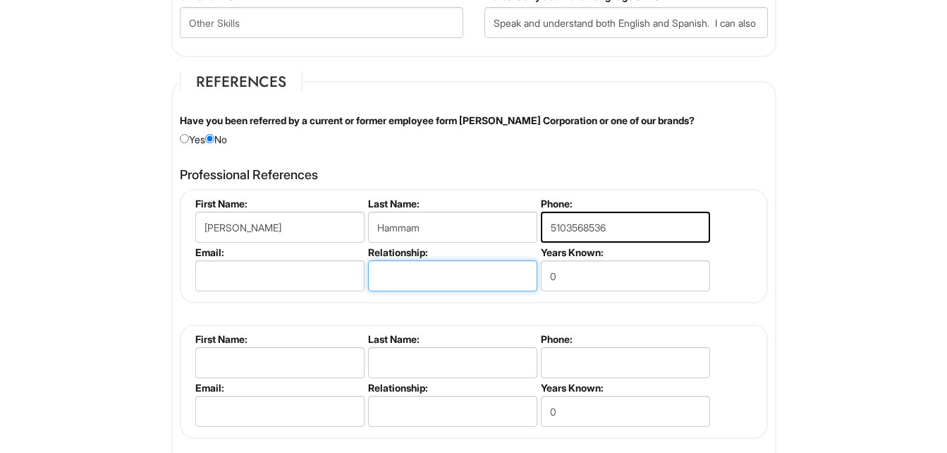
click at [473, 275] on input "text" at bounding box center [452, 275] width 169 height 31
type input "ex-coworker"
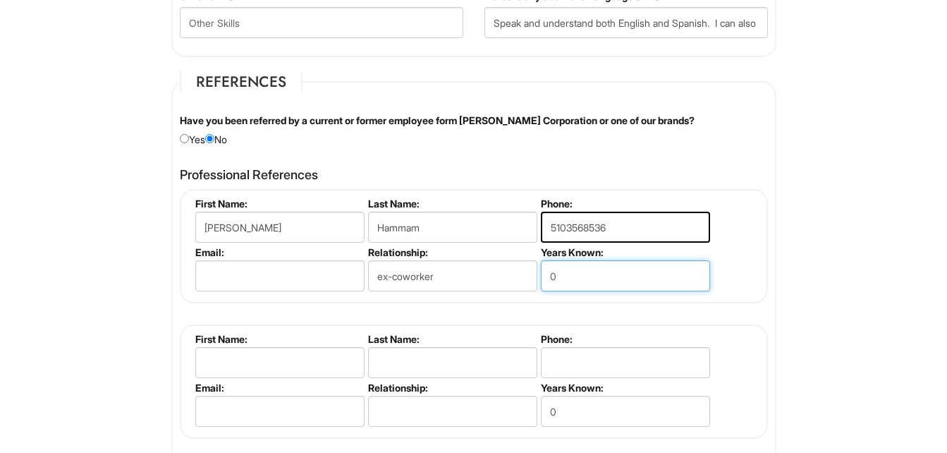
click at [631, 280] on input "0" at bounding box center [625, 275] width 169 height 31
type input "14"
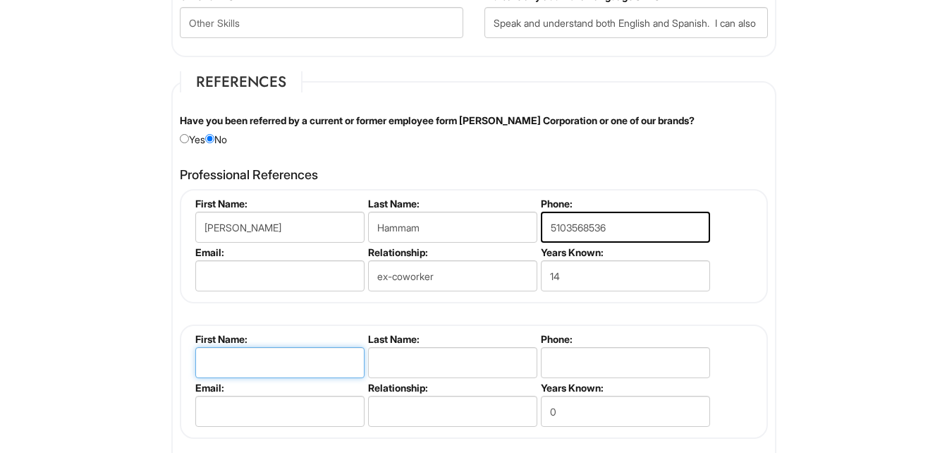
click at [301, 362] on input "text" at bounding box center [279, 362] width 169 height 31
type input "Mustafa"
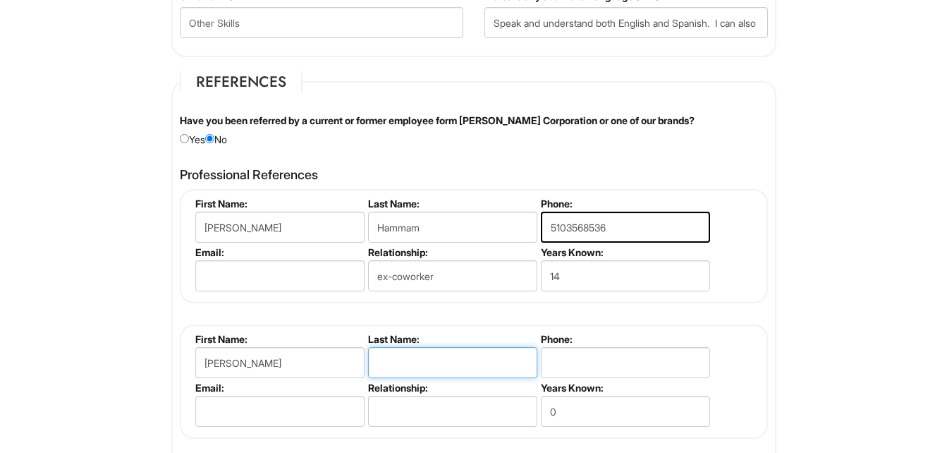
click at [472, 367] on input "text" at bounding box center [452, 362] width 169 height 31
type input "Mojadidi"
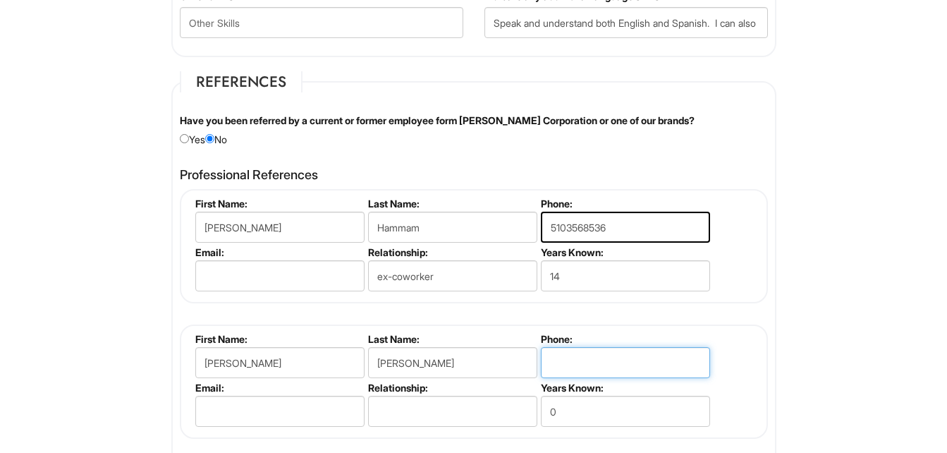
click at [611, 366] on input "tel" at bounding box center [625, 362] width 169 height 31
type input "4"
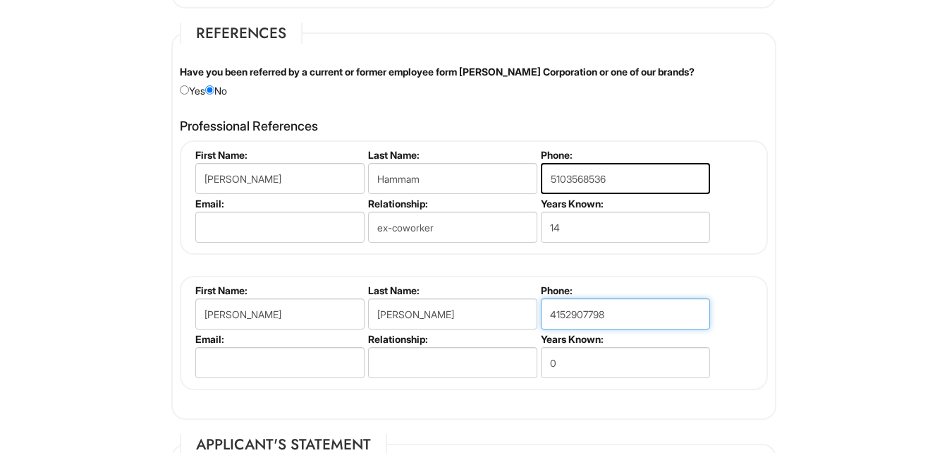
scroll to position [1721, 0]
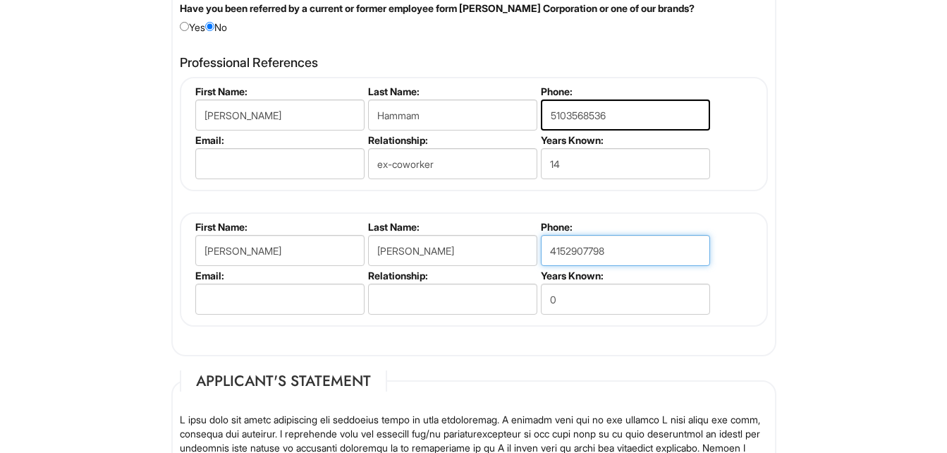
type input "4152907798"
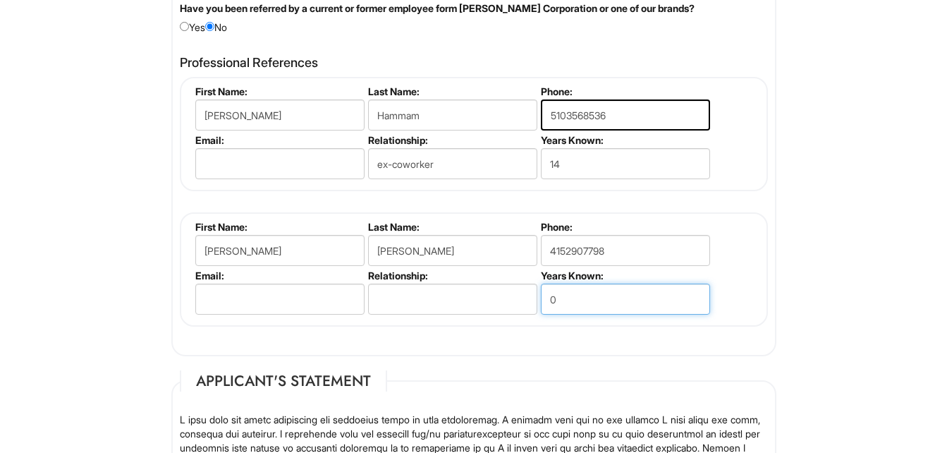
click at [582, 303] on input "0" at bounding box center [625, 298] width 169 height 31
type input "19"
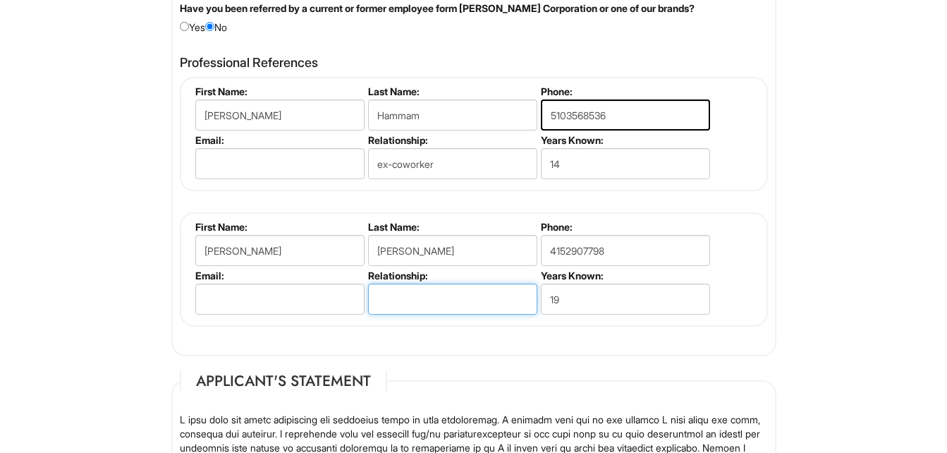
click at [443, 311] on input "text" at bounding box center [452, 298] width 169 height 31
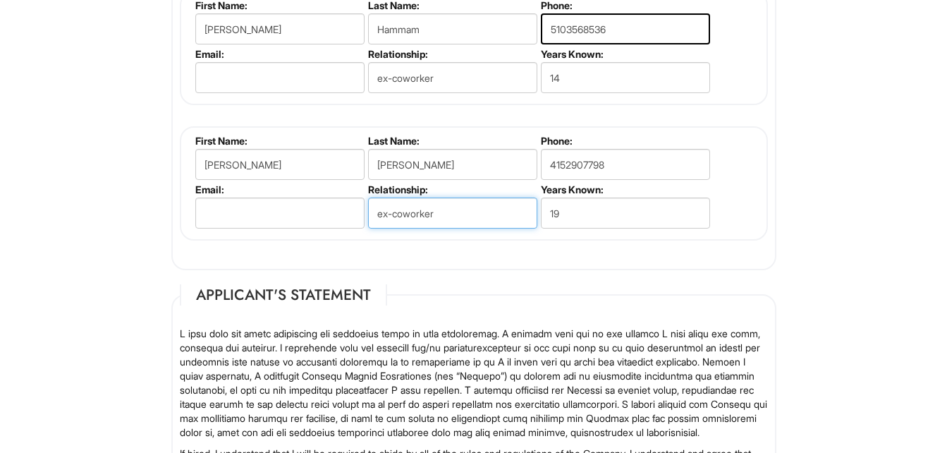
scroll to position [1809, 0]
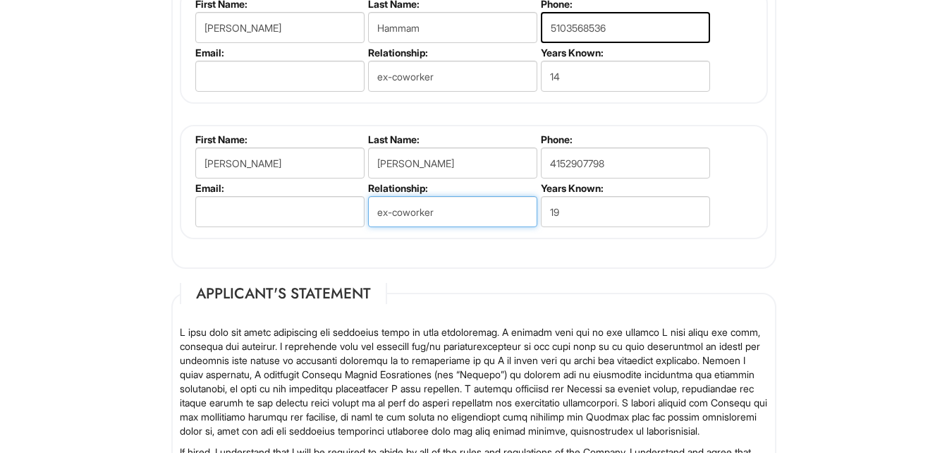
type input "ex-coworker"
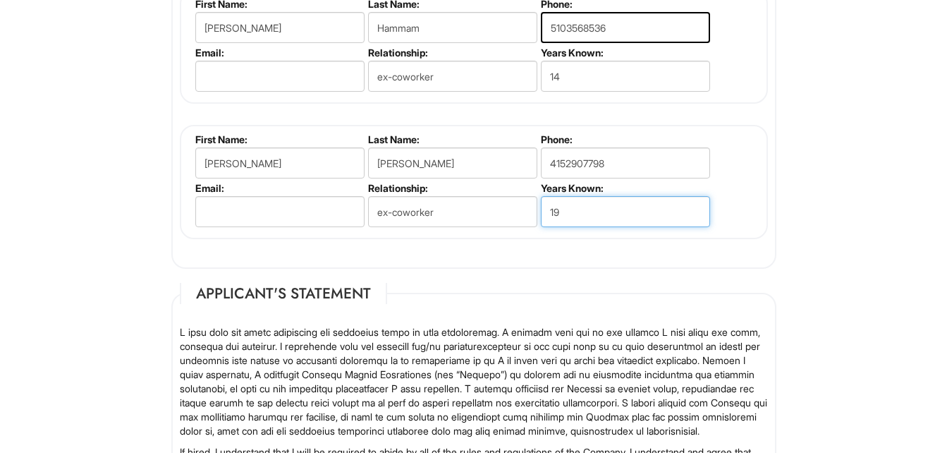
click at [606, 216] on input "19" at bounding box center [625, 211] width 169 height 31
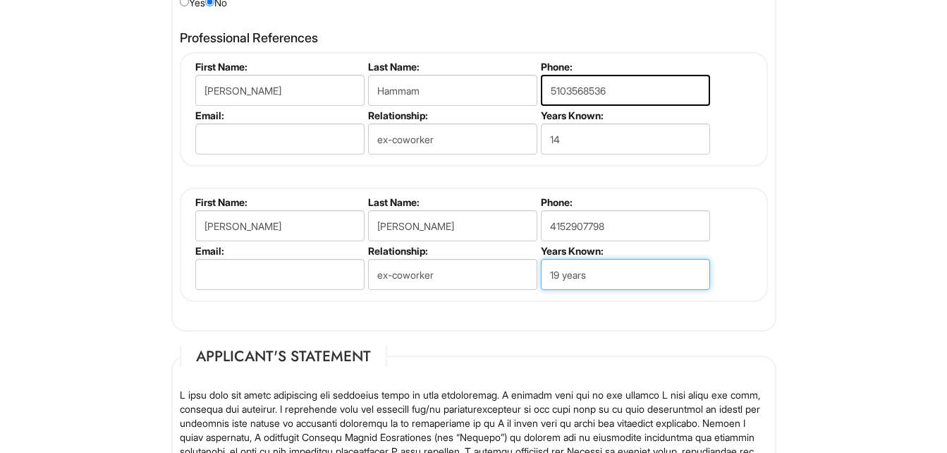
scroll to position [1723, 0]
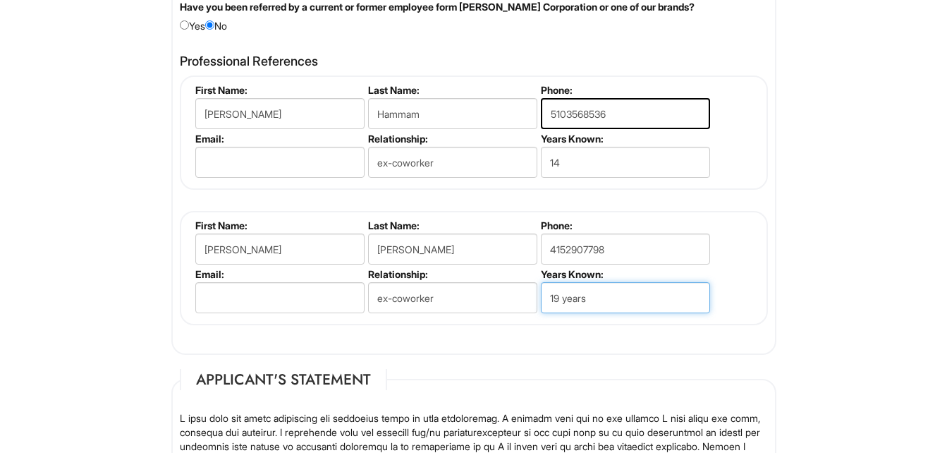
type input "19 years"
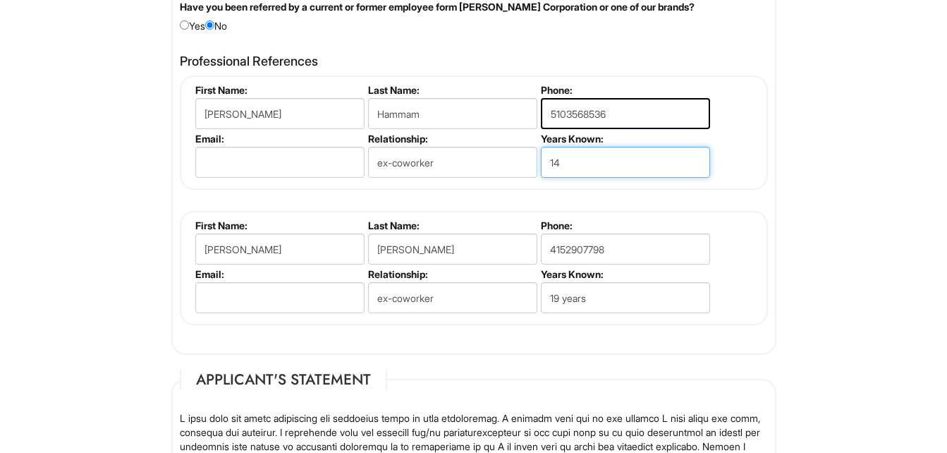
click at [621, 175] on input "14" at bounding box center [625, 162] width 169 height 31
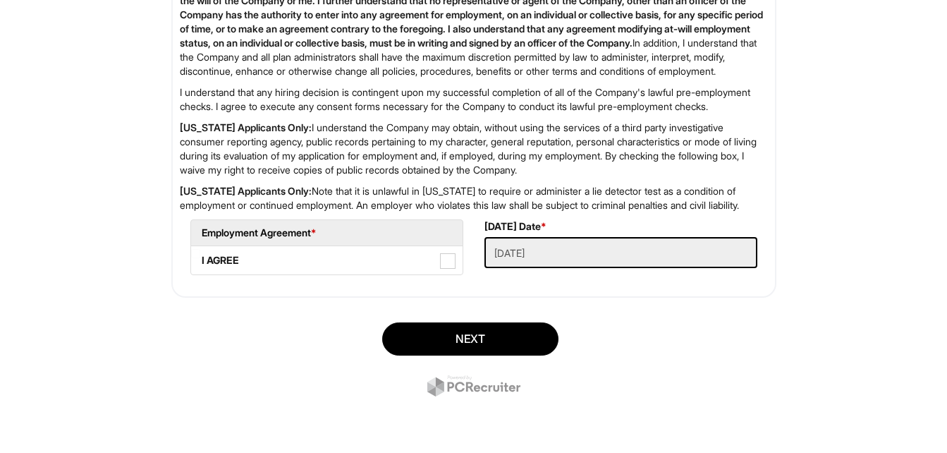
scroll to position [2359, 0]
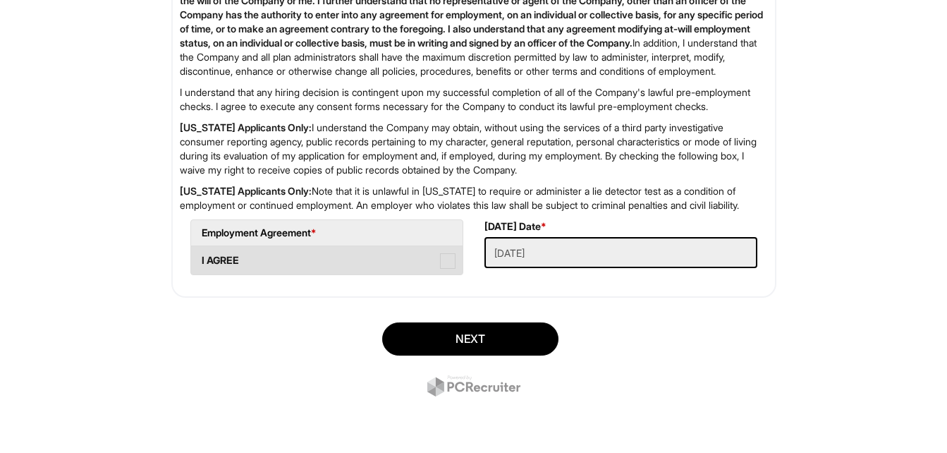
type input "14 years"
click at [450, 261] on span at bounding box center [448, 261] width 16 height 16
click at [200, 258] on AGREE "I AGREE" at bounding box center [195, 253] width 9 height 9
checkbox AGREE "true"
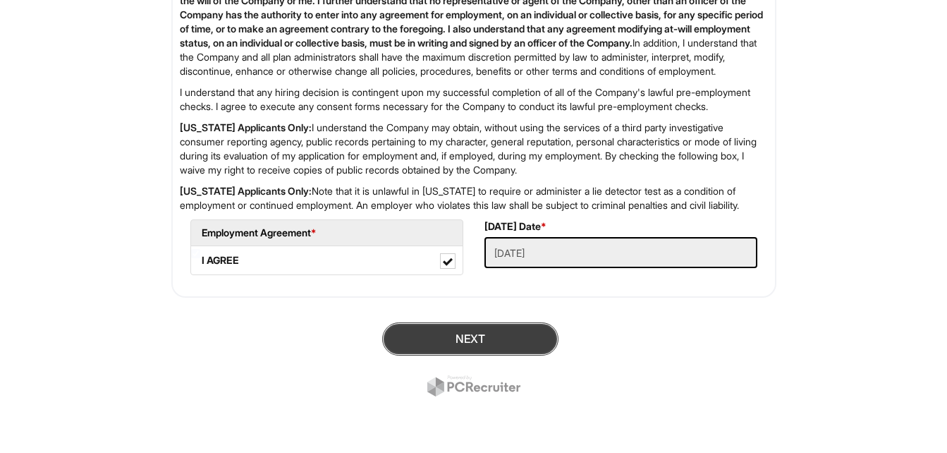
click at [505, 344] on button "Next" at bounding box center [470, 338] width 176 height 33
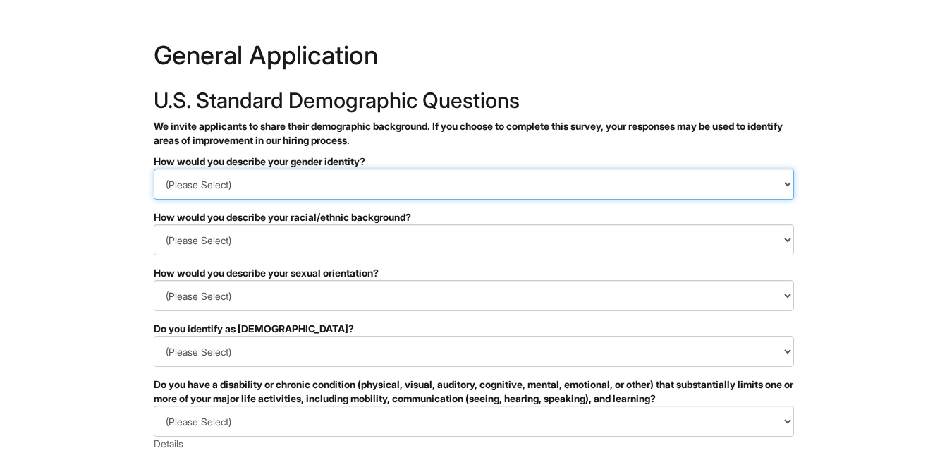
click at [293, 187] on select "(Please Select) Man Woman Non-binary I prefer to self-describe I don't wish to …" at bounding box center [474, 184] width 640 height 31
select select "Woman"
click at [154, 169] on select "(Please Select) Man Woman Non-binary I prefer to self-describe I don't wish to …" at bounding box center [474, 184] width 640 height 31
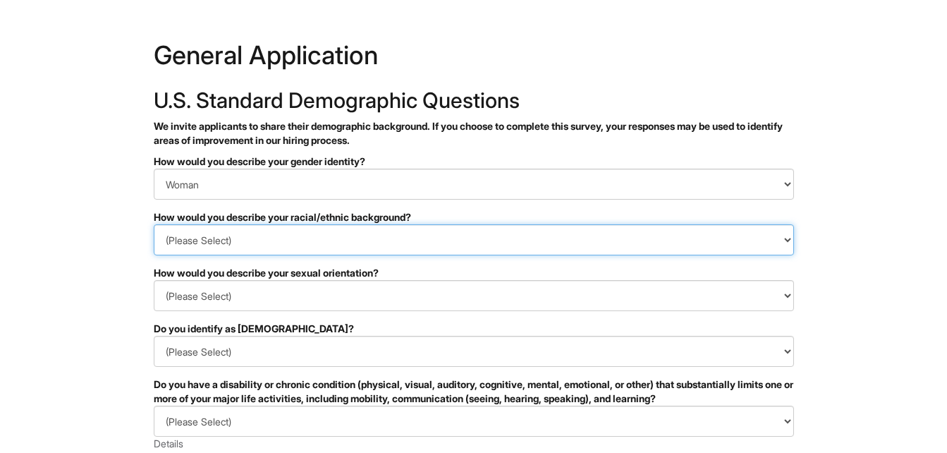
click at [372, 240] on select "(Please Select) Black or of African descent East Asian Hispanic, Latinx or of S…" at bounding box center [474, 239] width 640 height 31
select select "Hispanic, Latinx or of Spanish Origin"
click at [154, 224] on select "(Please Select) Black or of African descent East Asian Hispanic, Latinx or of S…" at bounding box center [474, 239] width 640 height 31
click at [324, 245] on select "(Please Select) Black or of African descent East Asian Hispanic, Latinx or of S…" at bounding box center [474, 239] width 640 height 31
click at [72, 264] on html "&nbsp; ✔ 2 3 General Application U.S. Standard Demographic Questions We invite …" at bounding box center [473, 397] width 947 height 794
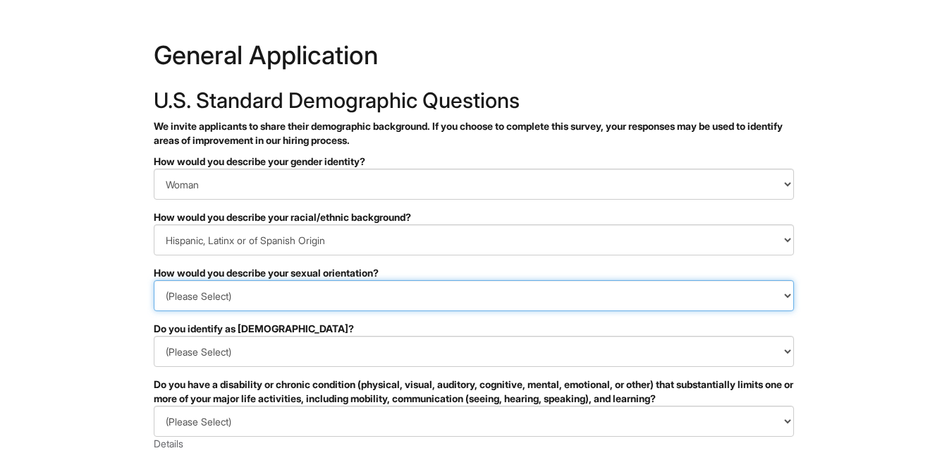
click at [336, 296] on select "(Please Select) Asexual Bisexual and/or pansexual Gay Heterosexual Lesbian Quee…" at bounding box center [474, 295] width 640 height 31
click at [74, 245] on html "&nbsp; ✔ 2 3 General Application U.S. Standard Demographic Questions We invite …" at bounding box center [473, 397] width 947 height 794
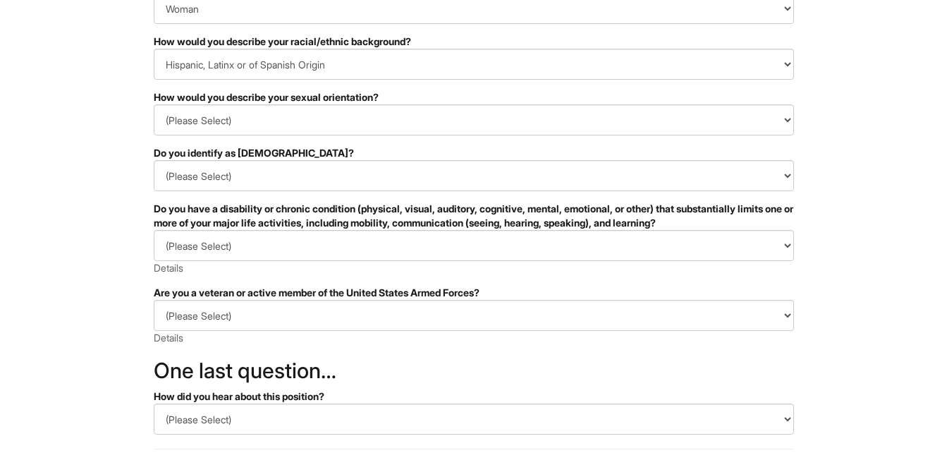
scroll to position [177, 0]
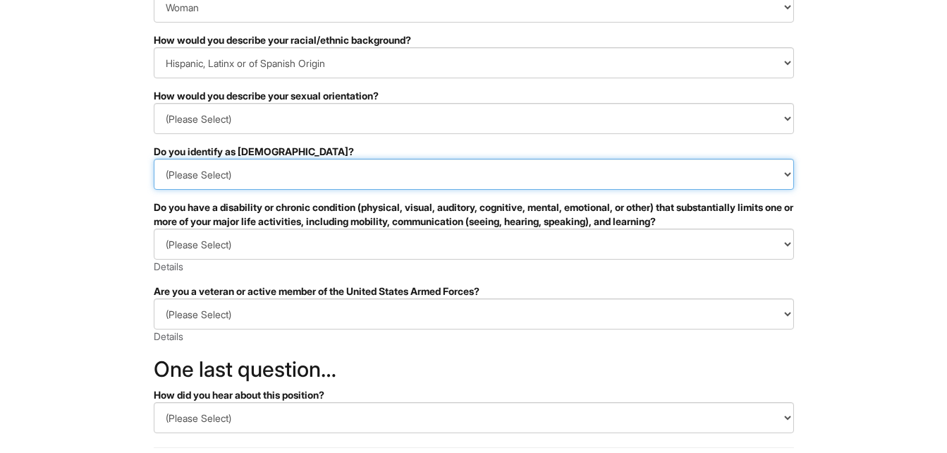
click at [435, 183] on select "(Please Select) Yes No I prefer to self-describe I don't wish to answer" at bounding box center [474, 174] width 640 height 31
select select "No"
click at [154, 159] on select "(Please Select) Yes No I prefer to self-describe I don't wish to answer" at bounding box center [474, 174] width 640 height 31
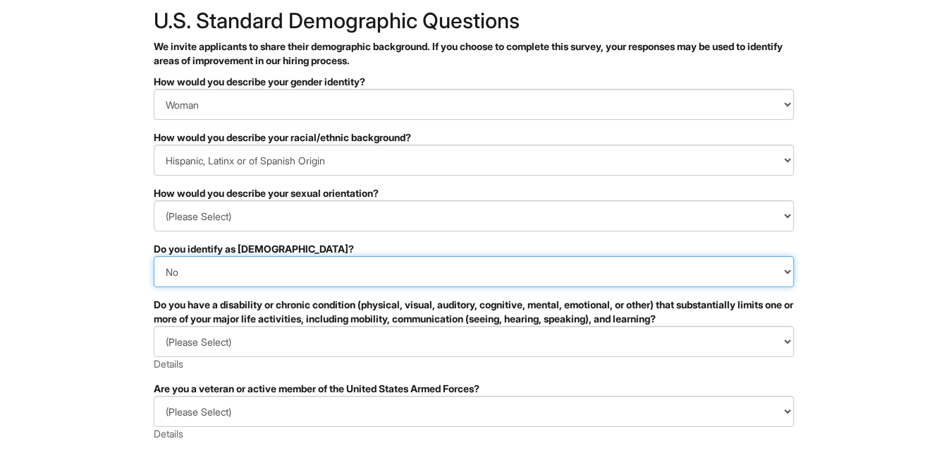
scroll to position [76, 0]
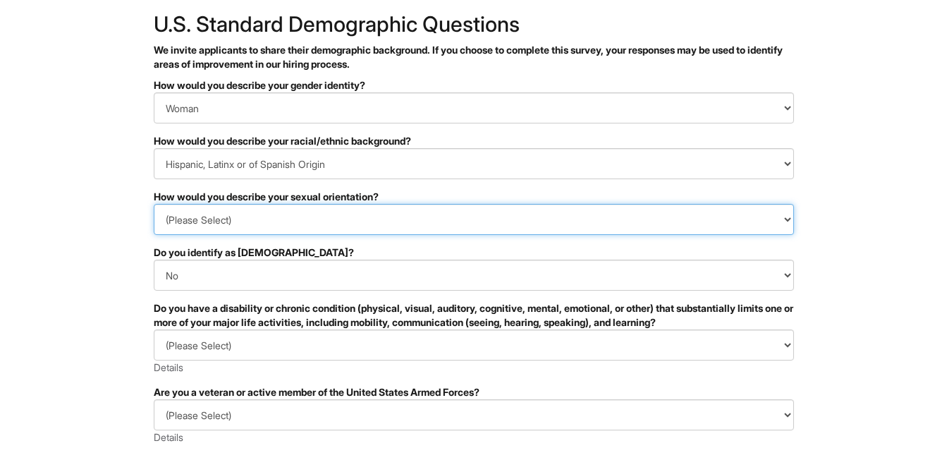
click at [419, 215] on select "(Please Select) Asexual Bisexual and/or pansexual Gay Heterosexual Lesbian Quee…" at bounding box center [474, 219] width 640 height 31
click at [154, 204] on select "(Please Select) Asexual Bisexual and/or pansexual Gay Heterosexual Lesbian Quee…" at bounding box center [474, 219] width 640 height 31
click at [334, 221] on select "(Please Select) Asexual Bisexual and/or pansexual Gay Heterosexual Lesbian Quee…" at bounding box center [474, 219] width 640 height 31
select select "Heterosexual"
click at [154, 204] on select "(Please Select) Asexual Bisexual and/or pansexual Gay Heterosexual Lesbian Quee…" at bounding box center [474, 219] width 640 height 31
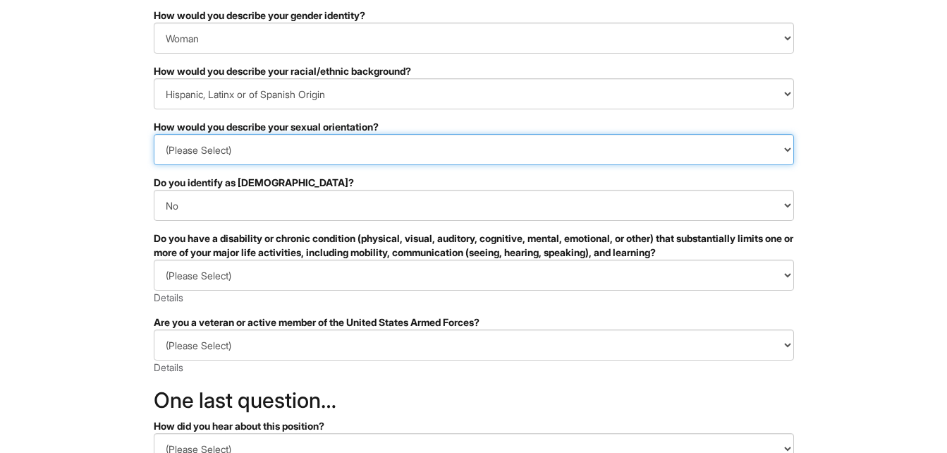
scroll to position [183, 0]
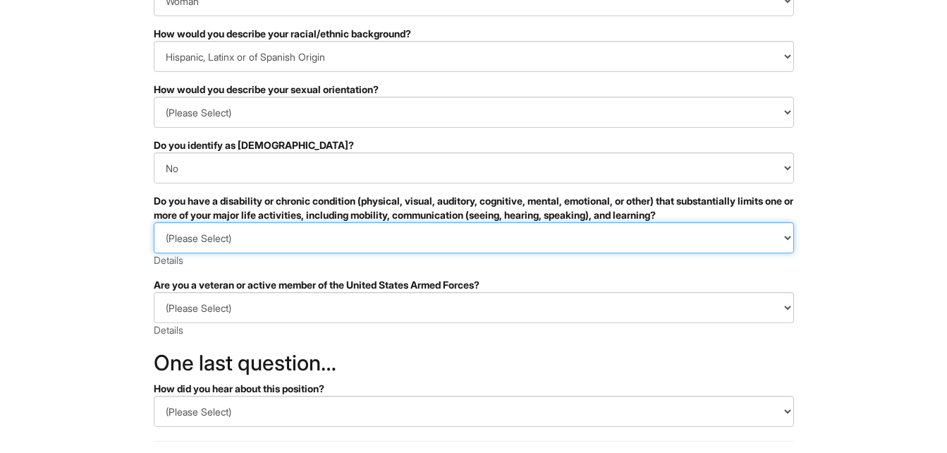
click at [781, 233] on select "(Please Select) YES, I HAVE A DISABILITY (or previously had a disability) NO, I…" at bounding box center [474, 237] width 640 height 31
select select "NO, I DON'T HAVE A DISABILITY"
click at [154, 222] on select "(Please Select) YES, I HAVE A DISABILITY (or previously had a disability) NO, I…" at bounding box center [474, 237] width 640 height 31
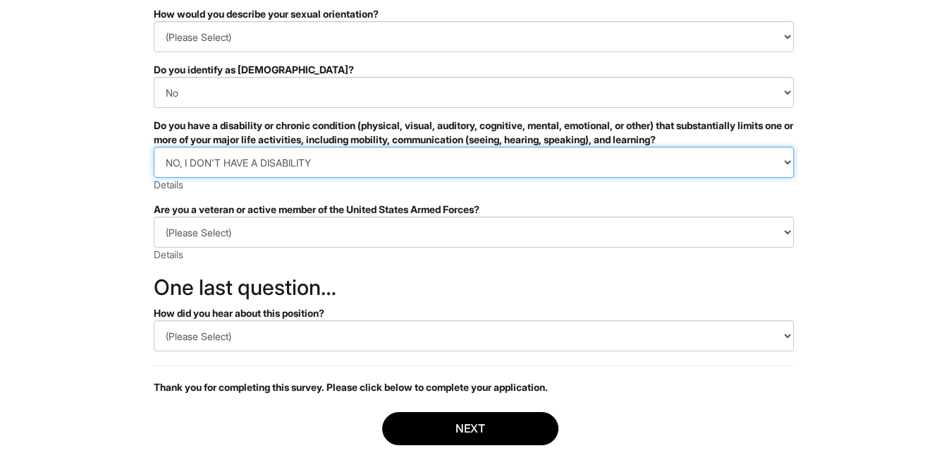
scroll to position [262, 0]
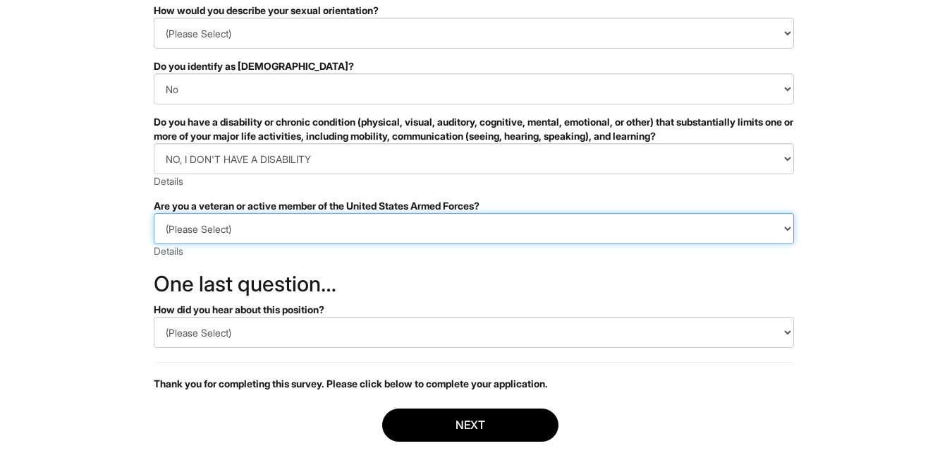
click at [415, 224] on select "(Please Select) I IDENTIFY AS ONE OR MORE OF THE CLASSIFICATIONS OF PROTECTED V…" at bounding box center [474, 228] width 640 height 31
select select "I AM NOT A PROTECTED VETERAN"
click at [154, 213] on select "(Please Select) I IDENTIFY AS ONE OR MORE OF THE CLASSIFICATIONS OF PROTECTED V…" at bounding box center [474, 228] width 640 height 31
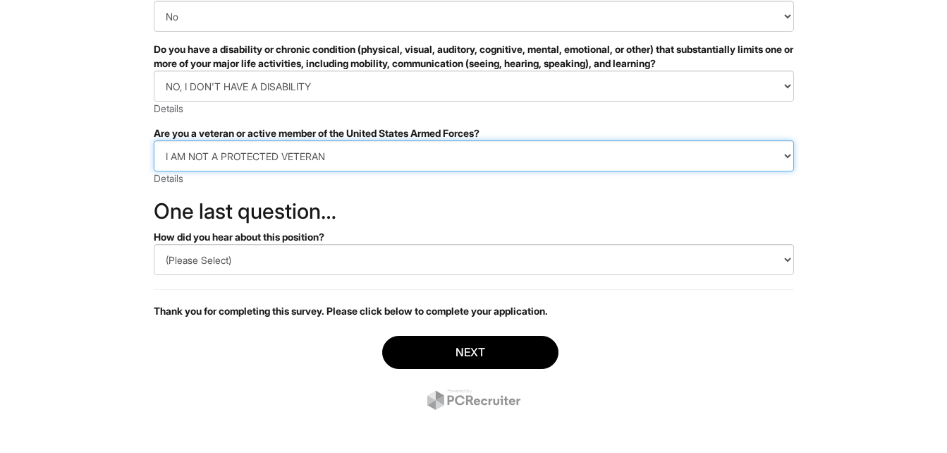
scroll to position [341, 0]
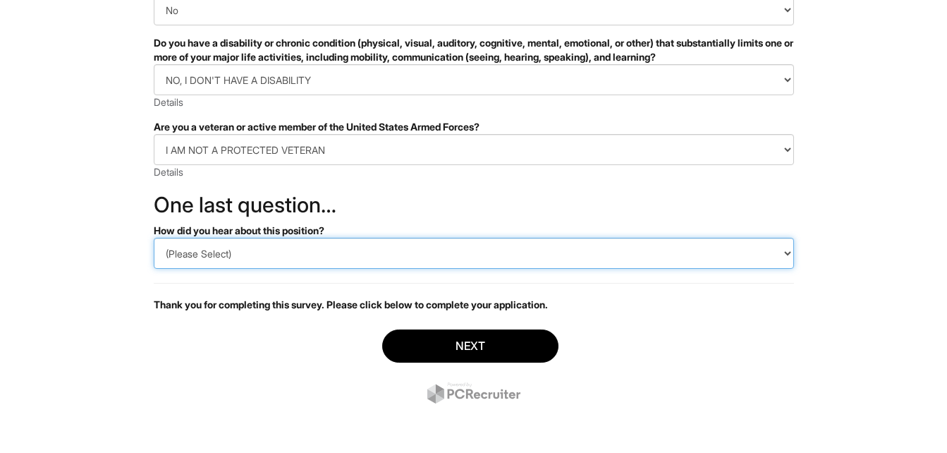
click at [712, 255] on select "(Please Select) CareerBuilder Indeed LinkedIn Monster Referral Other" at bounding box center [474, 253] width 640 height 31
select select "Other"
click at [154, 238] on select "(Please Select) CareerBuilder Indeed LinkedIn Monster Referral Other" at bounding box center [474, 253] width 640 height 31
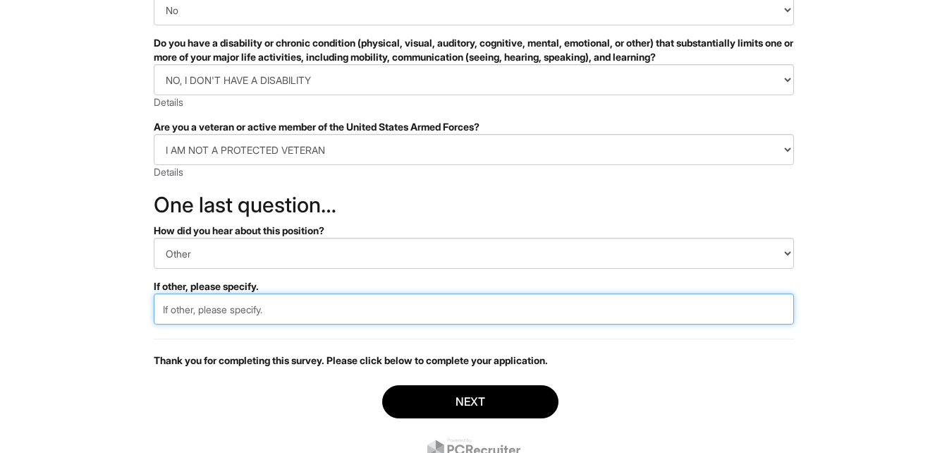
click at [295, 314] on input "text" at bounding box center [474, 308] width 640 height 31
type input "a"
type input "Armani website"
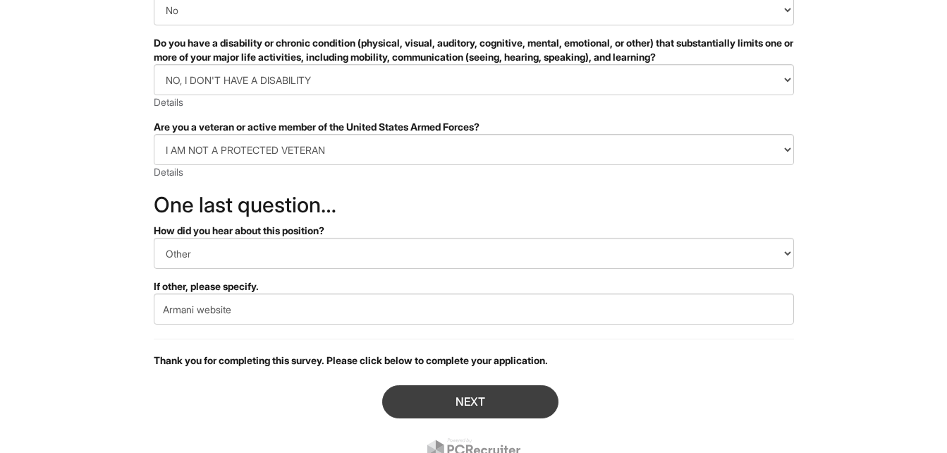
click at [507, 409] on button "Next" at bounding box center [470, 401] width 176 height 33
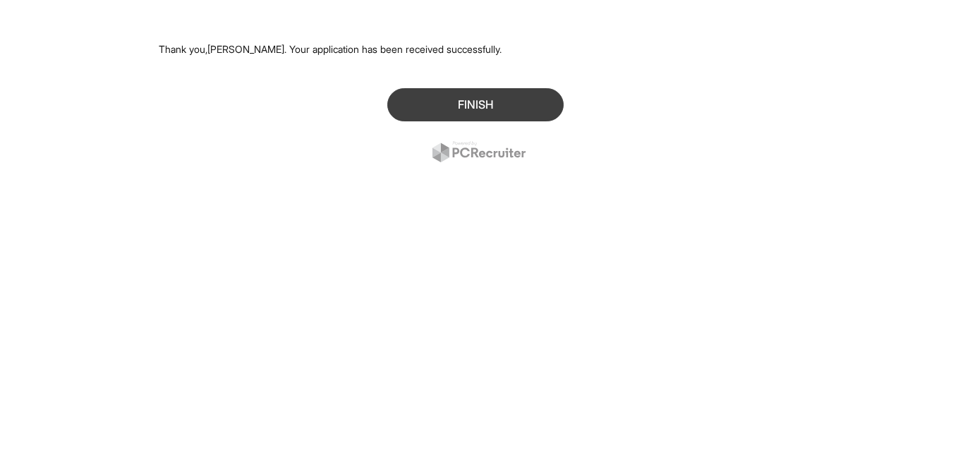
click at [517, 105] on button "Finish" at bounding box center [475, 104] width 176 height 33
